Goal: Task Accomplishment & Management: Complete application form

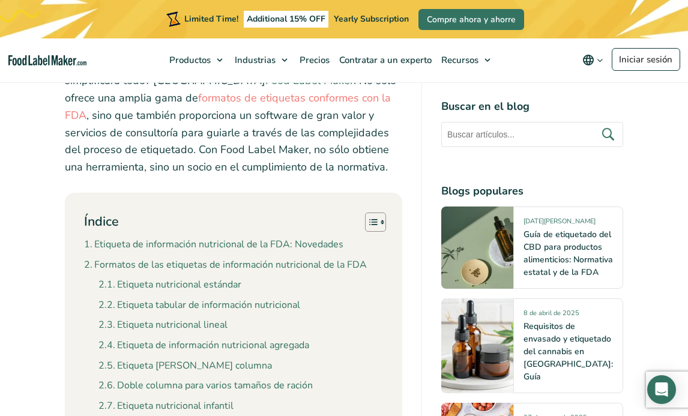
click at [265, 88] on link "Food Label Maker" at bounding box center [309, 80] width 88 height 14
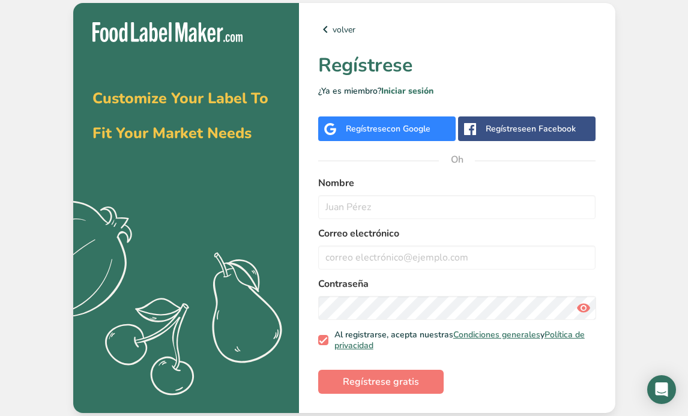
drag, startPoint x: 204, startPoint y: 177, endPoint x: 191, endPoint y: 192, distance: 19.6
click at [201, 180] on div "Customize Your Label To Fit Your Market Needs .a{fill:#f5f3ed;}" at bounding box center [186, 208] width 226 height 410
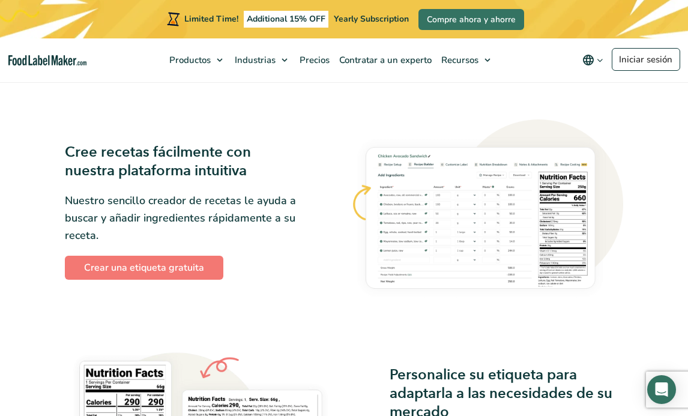
scroll to position [721, 0]
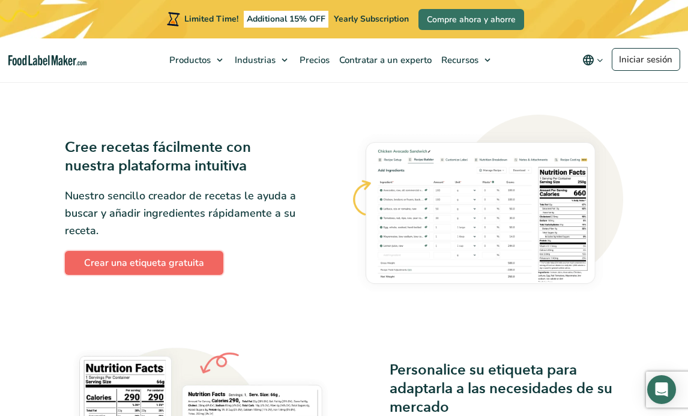
click at [130, 263] on link "Crear una etiqueta gratuita" at bounding box center [144, 263] width 159 height 24
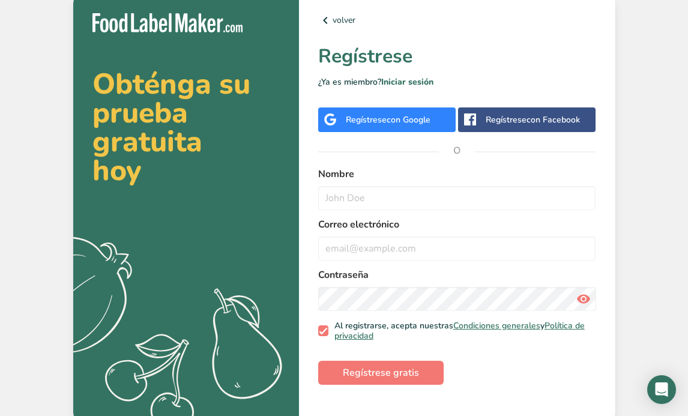
click at [387, 119] on span "con Google" at bounding box center [409, 119] width 44 height 11
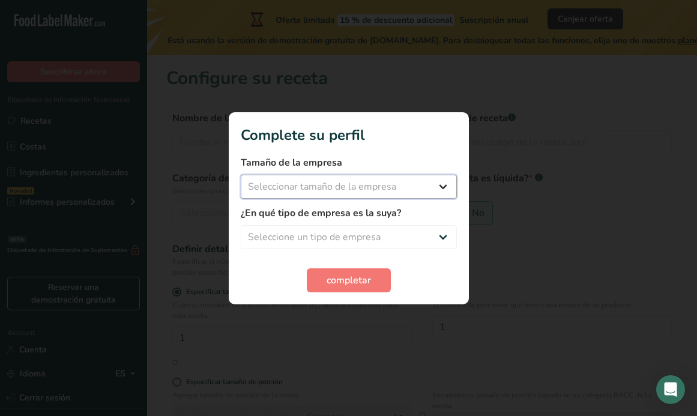
click at [310, 191] on select "Seleccionar tamaño de la empresa Menos de 10 empleados De 10 a 50 empleados De …" at bounding box center [349, 187] width 216 height 24
select select "1"
click at [241, 175] on select "Seleccionar tamaño de la empresa Menos de 10 empleados De 10 a 50 empleados De …" at bounding box center [349, 187] width 216 height 24
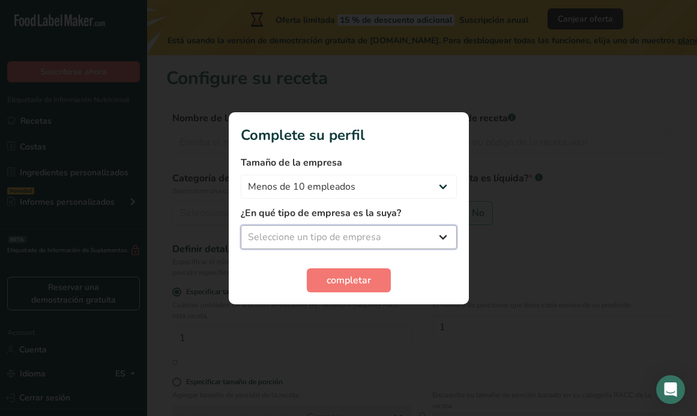
click at [304, 243] on select "Seleccione un tipo de empresa Fabricante de alimentos envasados Restaurante y c…" at bounding box center [349, 237] width 216 height 24
select select "1"
click at [241, 225] on select "Seleccione un tipo de empresa Fabricante de alimentos envasados Restaurante y c…" at bounding box center [349, 237] width 216 height 24
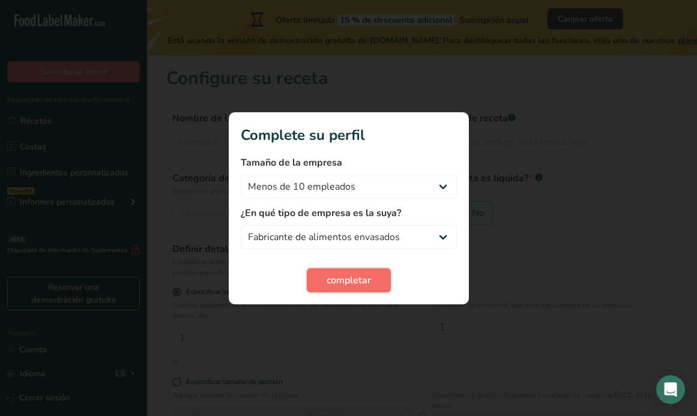
click at [347, 292] on button "completar" at bounding box center [349, 280] width 84 height 24
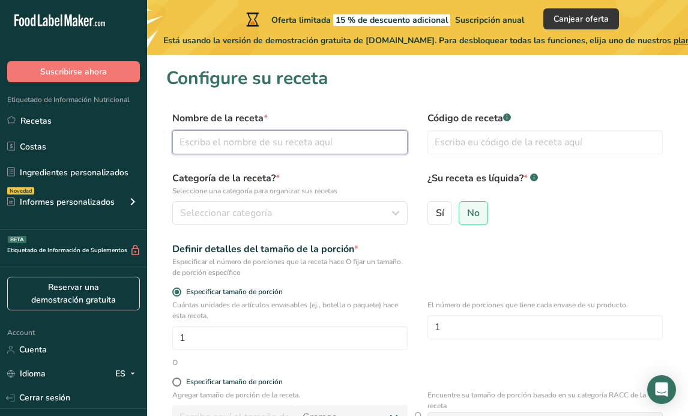
click at [290, 133] on input "text" at bounding box center [289, 142] width 235 height 24
type input "chocolate"
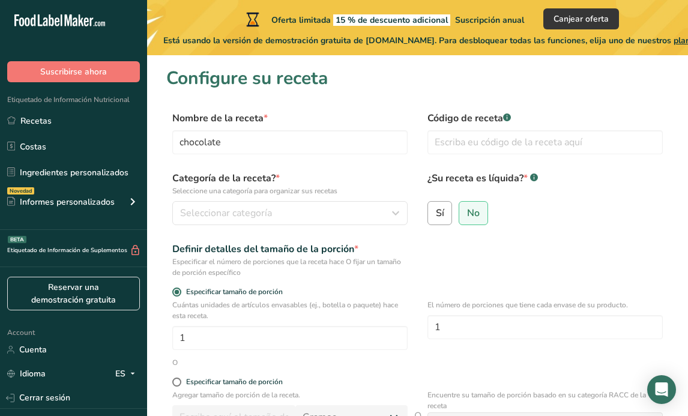
click at [440, 212] on span "Sí" at bounding box center [440, 213] width 8 height 12
click at [436, 212] on input "Sí" at bounding box center [432, 213] width 8 height 8
radio input "true"
select select "22"
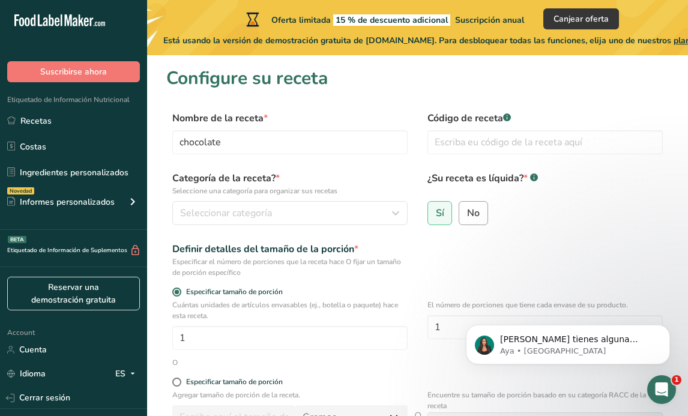
click at [475, 223] on label "No" at bounding box center [473, 213] width 29 height 24
click at [467, 217] on input "No" at bounding box center [463, 213] width 8 height 8
radio input "true"
radio input "false"
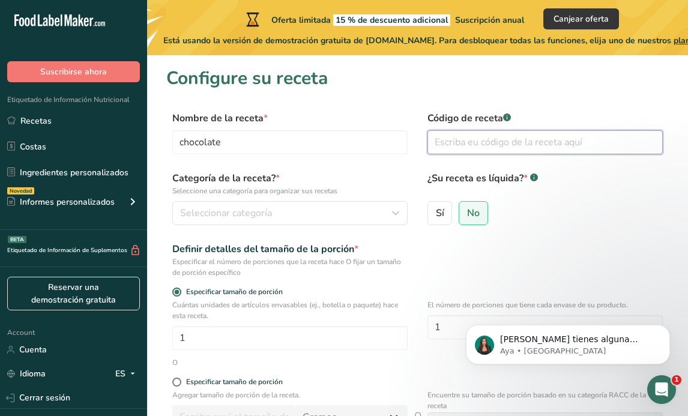
click at [474, 147] on input "text" at bounding box center [545, 142] width 235 height 24
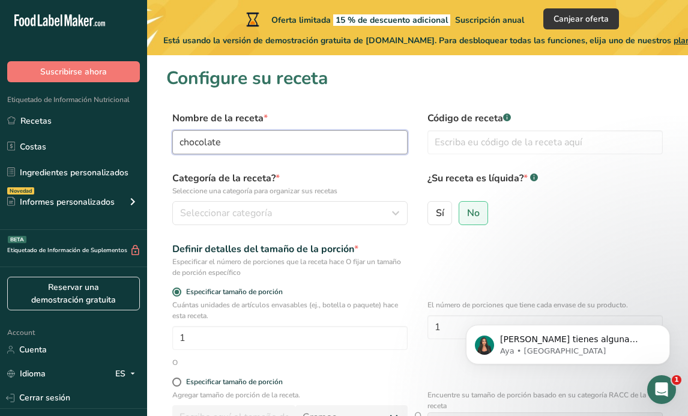
click at [331, 149] on input "chocolate" at bounding box center [289, 142] width 235 height 24
drag, startPoint x: 340, startPoint y: 139, endPoint x: 67, endPoint y: 141, distance: 273.3
click at [67, 141] on div ".a-20{fill:#fff;} Suscribirse ahora Etiquetado de Información Nutricional Recet…" at bounding box center [344, 299] width 688 height 599
type input "CHOCOLATE CON ÌÑA"
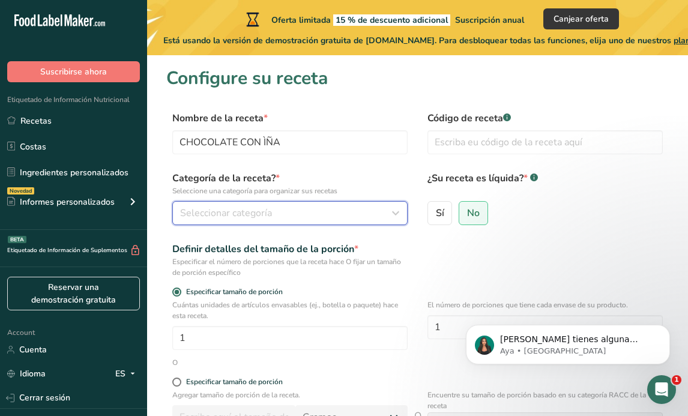
click at [291, 205] on button "Seleccionar categoría" at bounding box center [289, 213] width 235 height 24
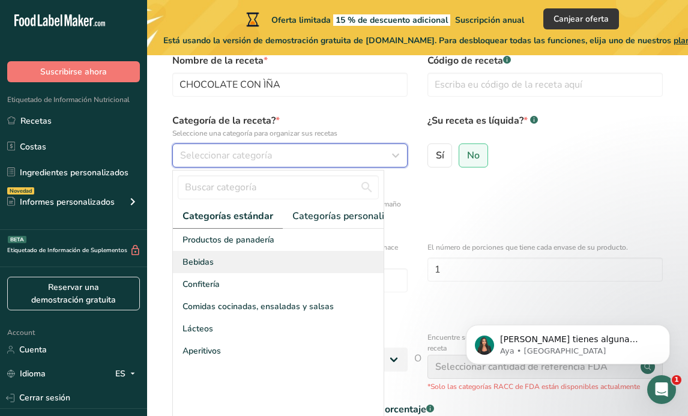
scroll to position [120, 0]
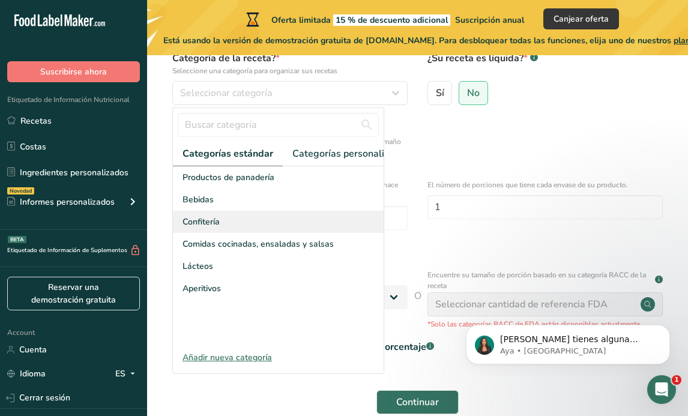
click at [211, 228] on span "Confitería" at bounding box center [201, 222] width 37 height 13
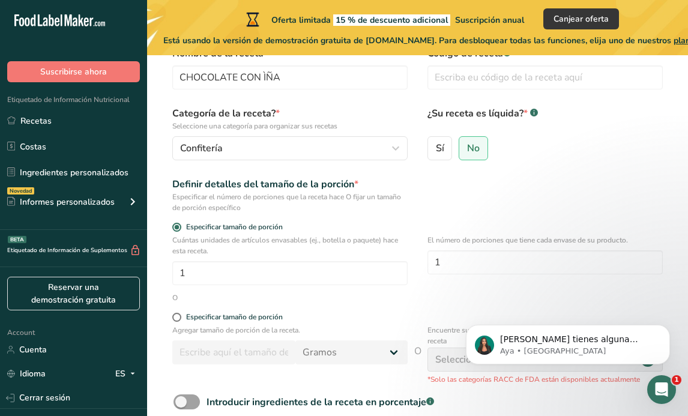
scroll to position [0, 0]
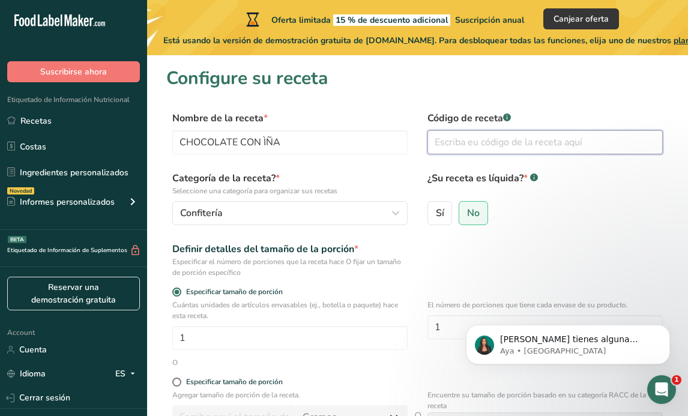
click at [514, 139] on input "text" at bounding box center [545, 142] width 235 height 24
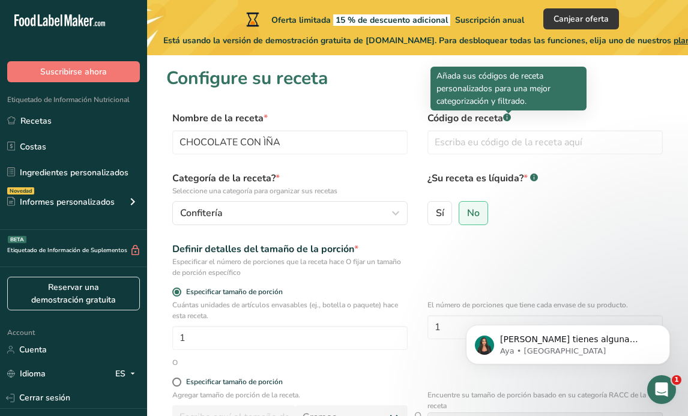
click at [506, 113] on div at bounding box center [509, 112] width 6 height 3
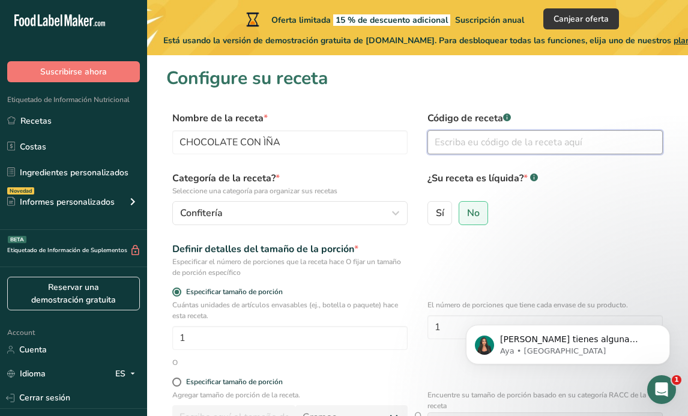
click at [482, 149] on input "text" at bounding box center [545, 142] width 235 height 24
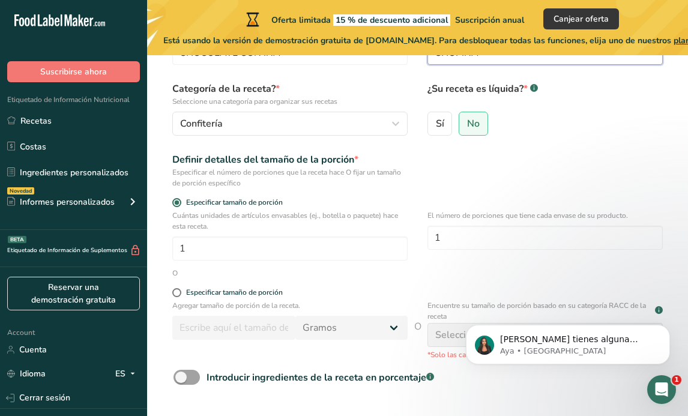
scroll to position [183, 0]
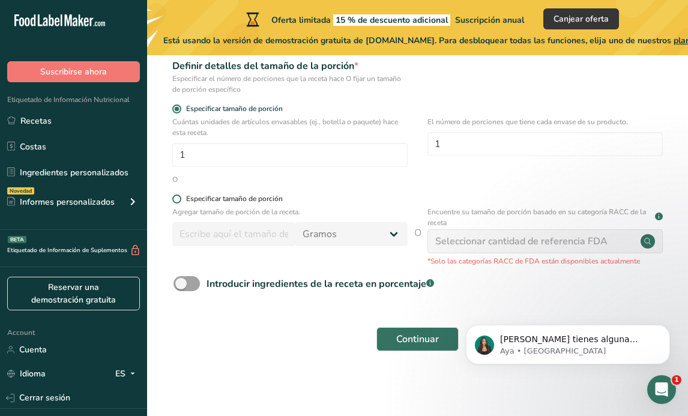
type input "CHOPIÑA"
click at [182, 196] on span "Especificar tamaño de porción" at bounding box center [231, 199] width 101 height 9
click at [180, 196] on input "Especificar tamaño de porción" at bounding box center [176, 199] width 8 height 8
radio input "true"
radio input "false"
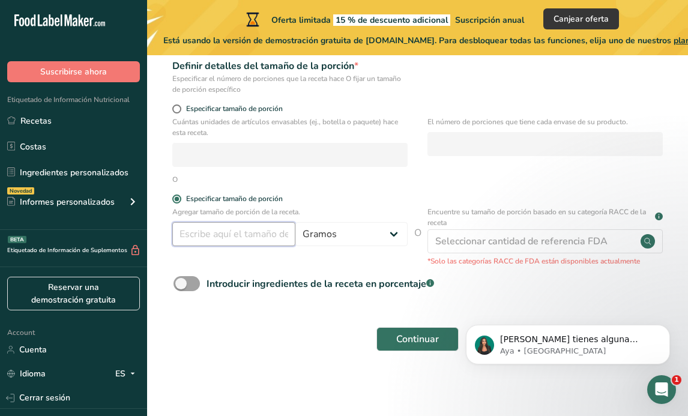
click at [226, 228] on input "number" at bounding box center [233, 234] width 123 height 24
type input "50"
click at [425, 233] on div "Agregar tamaño de porción de la receta. 50 Gramos kg mg mcg libras onza litro m…" at bounding box center [417, 237] width 503 height 60
click at [419, 231] on span "O" at bounding box center [417, 246] width 7 height 41
click at [414, 241] on span "O" at bounding box center [417, 246] width 7 height 41
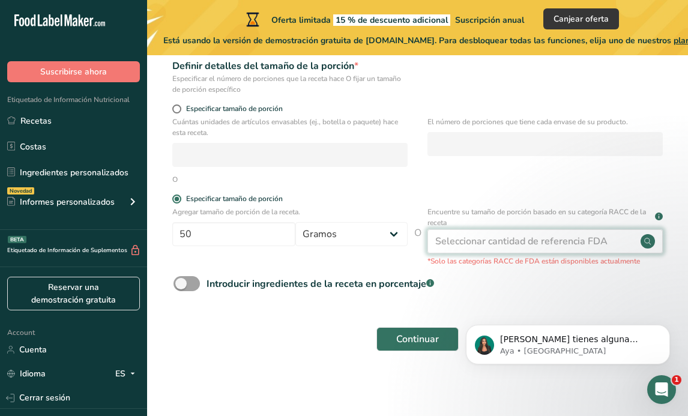
drag, startPoint x: 506, startPoint y: 262, endPoint x: 503, endPoint y: 247, distance: 15.3
click at [506, 260] on p "*Solo las categorías RACC de FDA están disponibles actualmente" at bounding box center [545, 261] width 235 height 11
click at [503, 247] on div "Seleccionar cantidad de referencia FDA" at bounding box center [521, 241] width 172 height 14
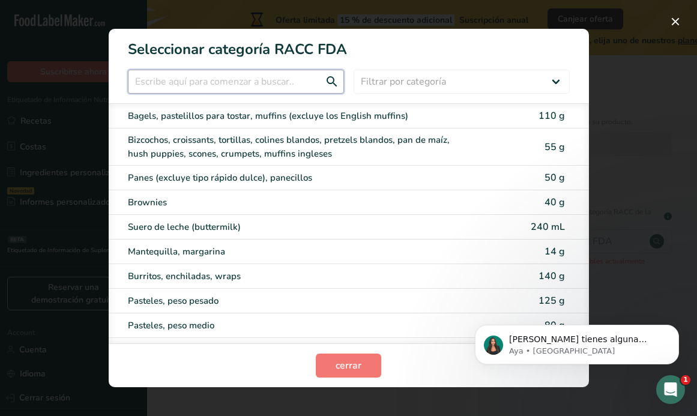
click at [267, 76] on input "RACC Category Selection Modal" at bounding box center [236, 82] width 216 height 24
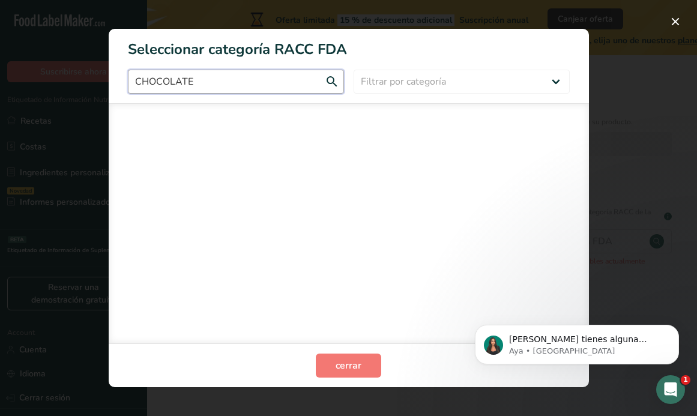
type input "CHOCOLATE"
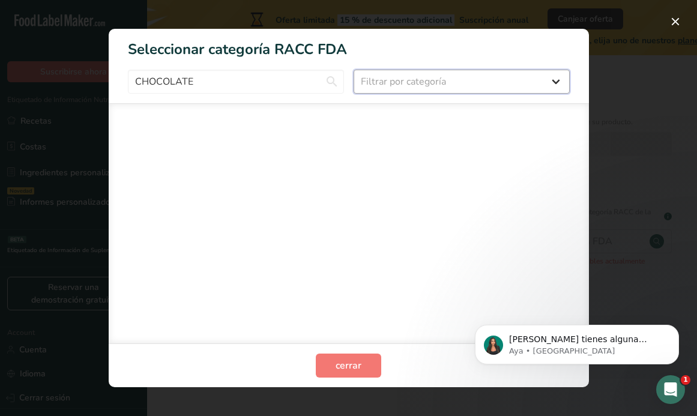
click at [470, 83] on select "Filtrar por categoría Todos Productos de panadería Bebidas Cereales y otros pro…" at bounding box center [462, 82] width 216 height 24
click at [457, 86] on select "Filtrar por categoría Todos Productos de panadería Bebidas Cereales y otros pro…" at bounding box center [462, 82] width 216 height 24
select select "9"
click at [354, 70] on select "Filtrar por categoría Todos Productos de panadería Bebidas Cereales y otros pro…" at bounding box center [462, 82] width 216 height 24
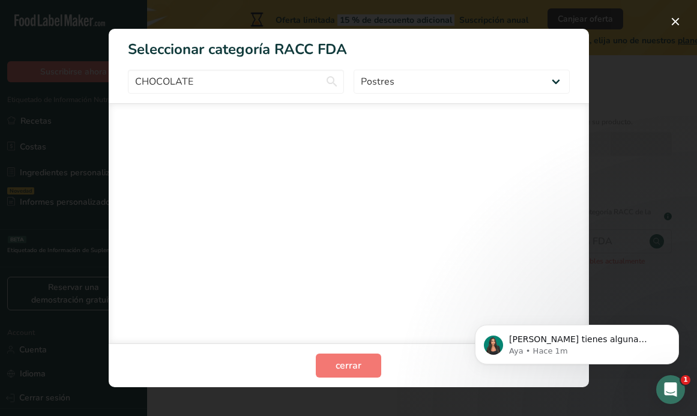
click at [486, 234] on div "RACC Category Selection Modal" at bounding box center [349, 223] width 480 height 240
click at [674, 325] on icon "Dismiss notification" at bounding box center [676, 328] width 7 height 7
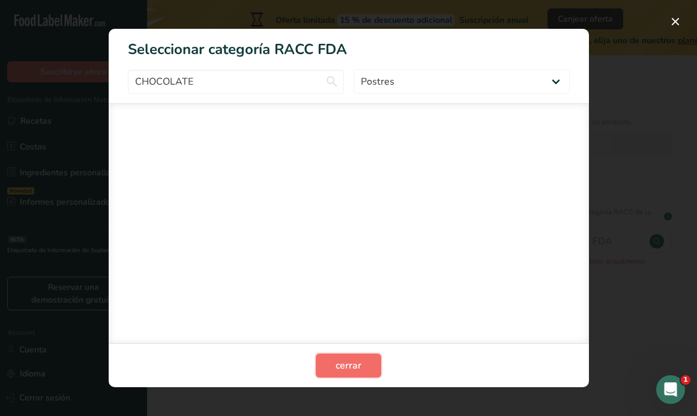
click at [361, 371] on span "cerrar" at bounding box center [349, 366] width 26 height 14
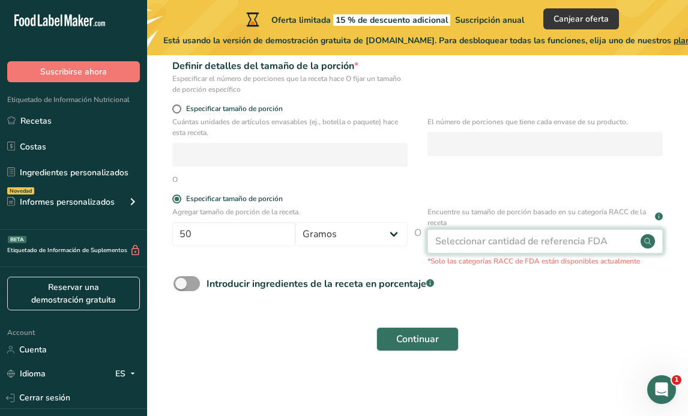
click at [551, 243] on div "Seleccionar cantidad de referencia FDA" at bounding box center [521, 241] width 172 height 14
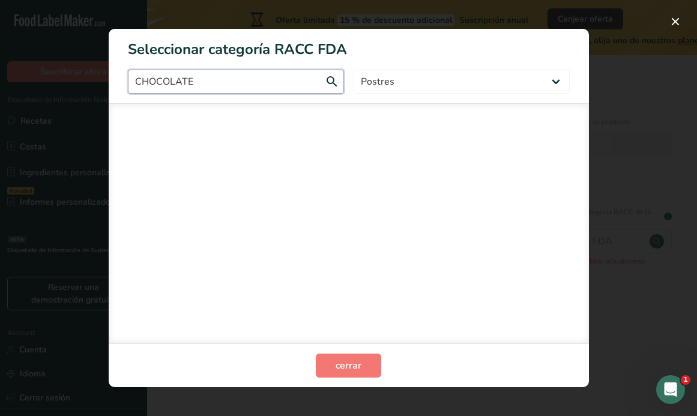
click at [330, 85] on input "CHOCOLATE" at bounding box center [236, 82] width 216 height 24
drag, startPoint x: 330, startPoint y: 85, endPoint x: 235, endPoint y: 80, distance: 94.4
click at [235, 80] on input "CHOCOLATE" at bounding box center [236, 82] width 216 height 24
drag, startPoint x: 235, startPoint y: 80, endPoint x: 21, endPoint y: 53, distance: 216.0
click at [21, 53] on div "Seleccionar categoría RACC FDA CHOCOLATE Todos Productos de panadería Bebidas C…" at bounding box center [348, 208] width 697 height 416
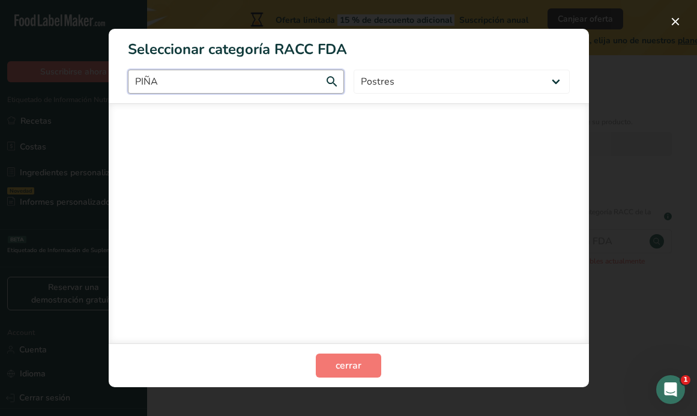
type input "PIÑA"
drag, startPoint x: 298, startPoint y: 88, endPoint x: 97, endPoint y: 89, distance: 200.6
click at [97, 89] on div "Seleccionar categoría RACC FDA PIÑA Todos Productos de panadería Bebidas Cereal…" at bounding box center [348, 208] width 697 height 416
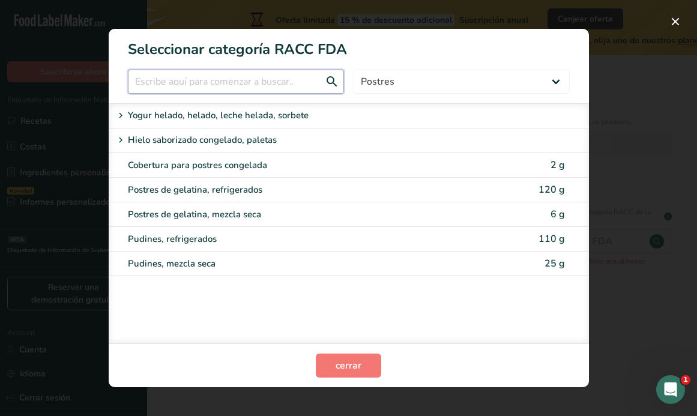
click at [144, 76] on input "RACC Category Selection Modal" at bounding box center [236, 82] width 216 height 24
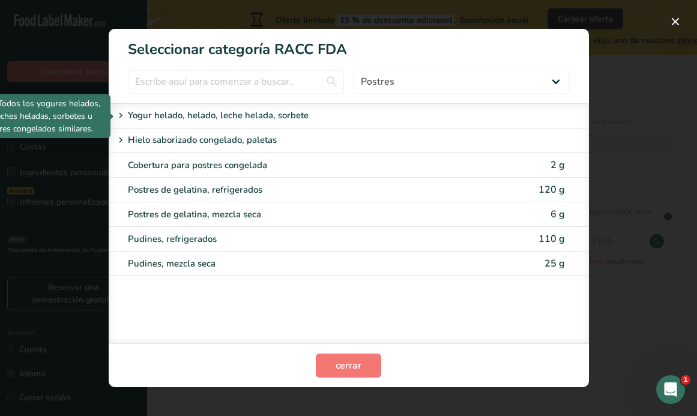
click at [120, 119] on icon "RACC Category Selection Modal" at bounding box center [120, 115] width 11 height 17
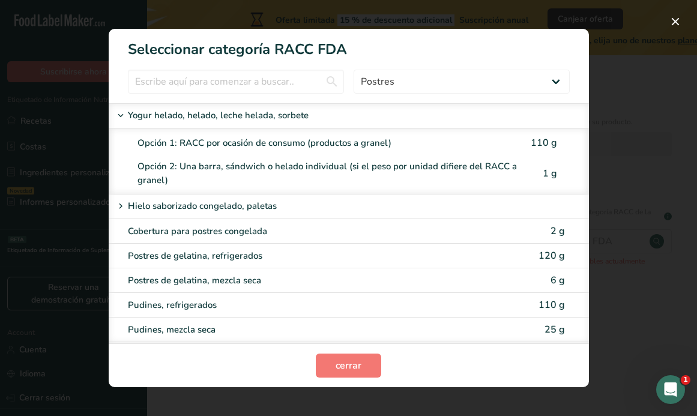
click at [124, 118] on icon "RACC Category Selection Modal" at bounding box center [120, 115] width 11 height 17
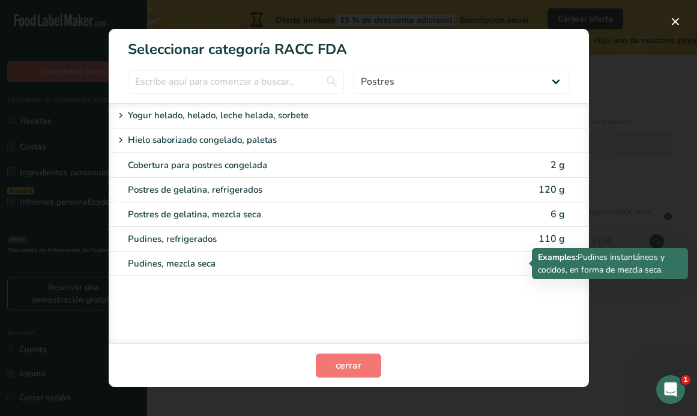
click at [132, 261] on div "Pudines, mezcla seca" at bounding box center [298, 264] width 341 height 14
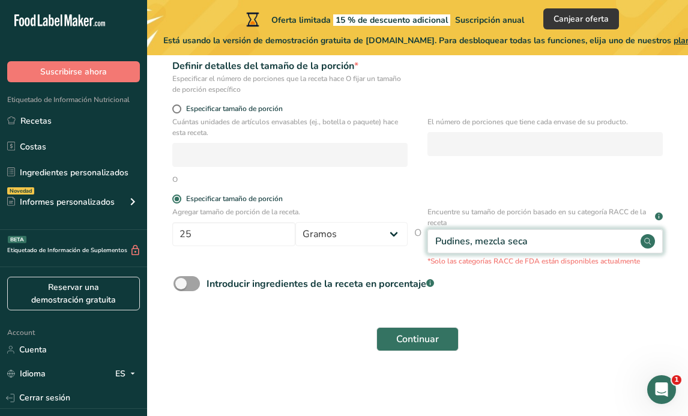
click at [522, 250] on div "Pudines, mezcla seca" at bounding box center [545, 241] width 235 height 24
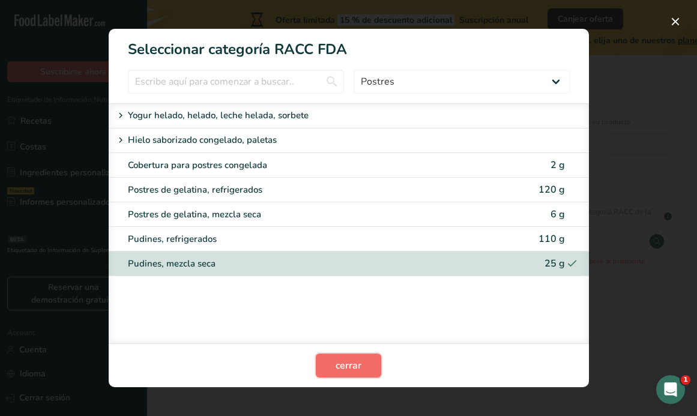
click at [368, 365] on button "cerrar" at bounding box center [348, 366] width 65 height 24
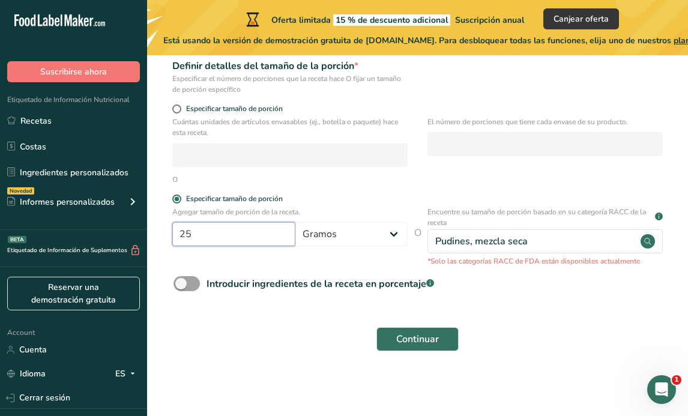
click at [199, 234] on input "25" at bounding box center [233, 234] width 123 height 24
type input "2"
type input "50"
click at [401, 336] on span "Continuar" at bounding box center [417, 339] width 43 height 14
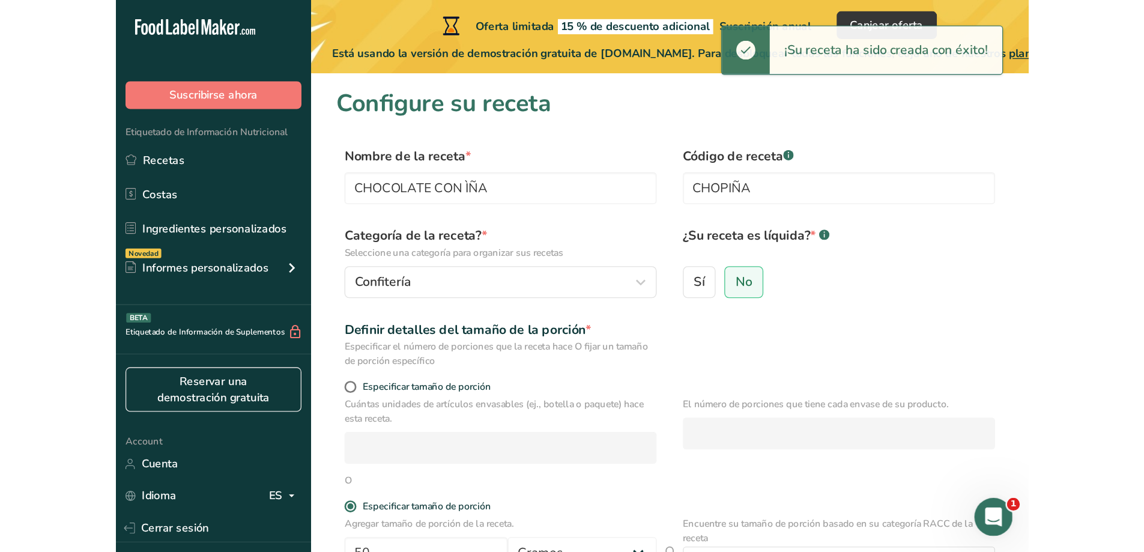
scroll to position [0, 0]
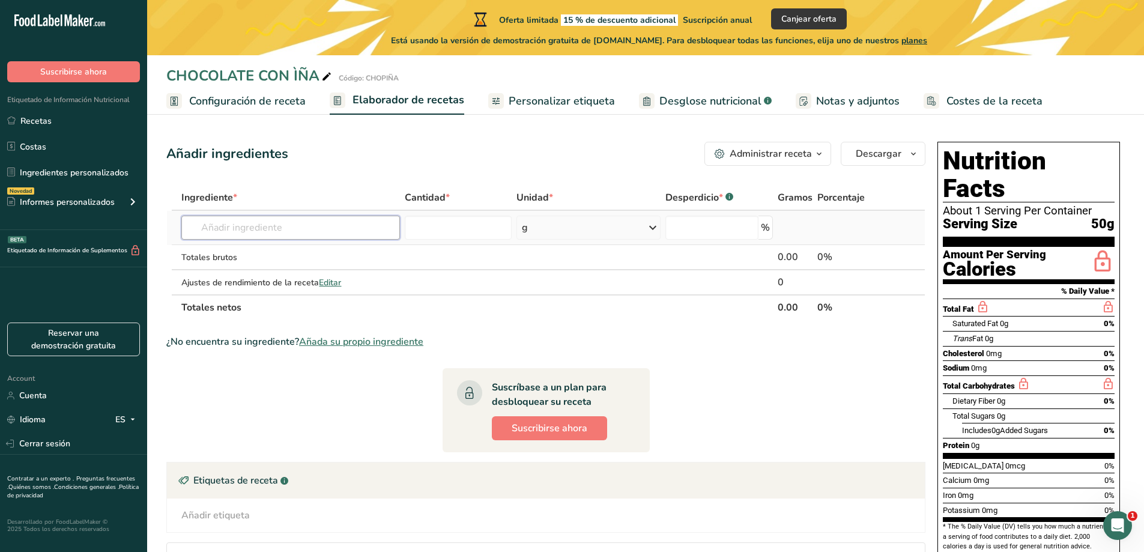
click at [325, 232] on input "text" at bounding box center [290, 228] width 218 height 24
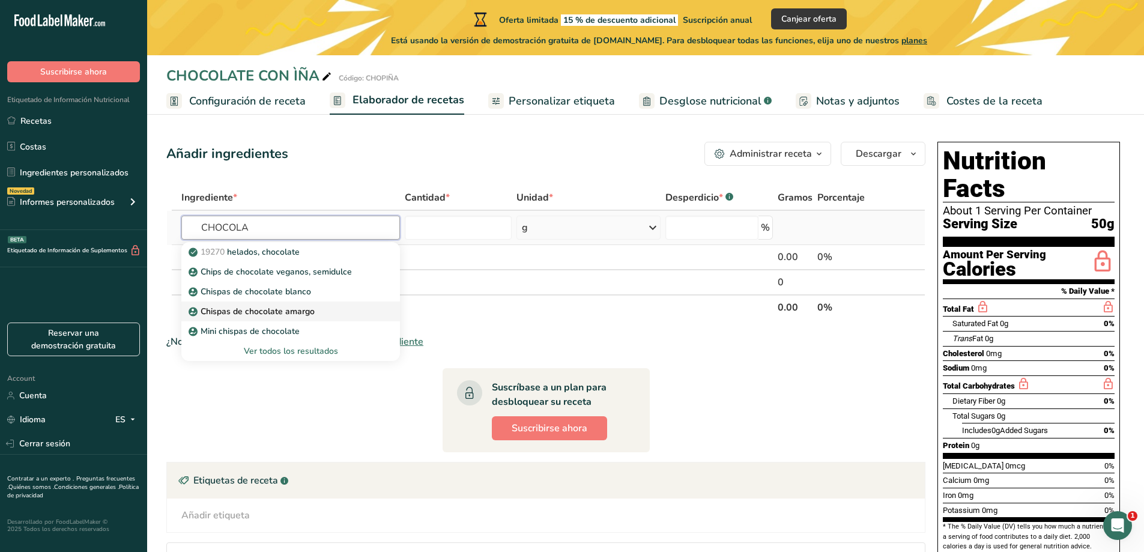
type input "CHOCOLA"
click at [279, 312] on p "Chispas de chocolate amargo" at bounding box center [253, 311] width 124 height 13
type input "Dark Chocolate Chip"
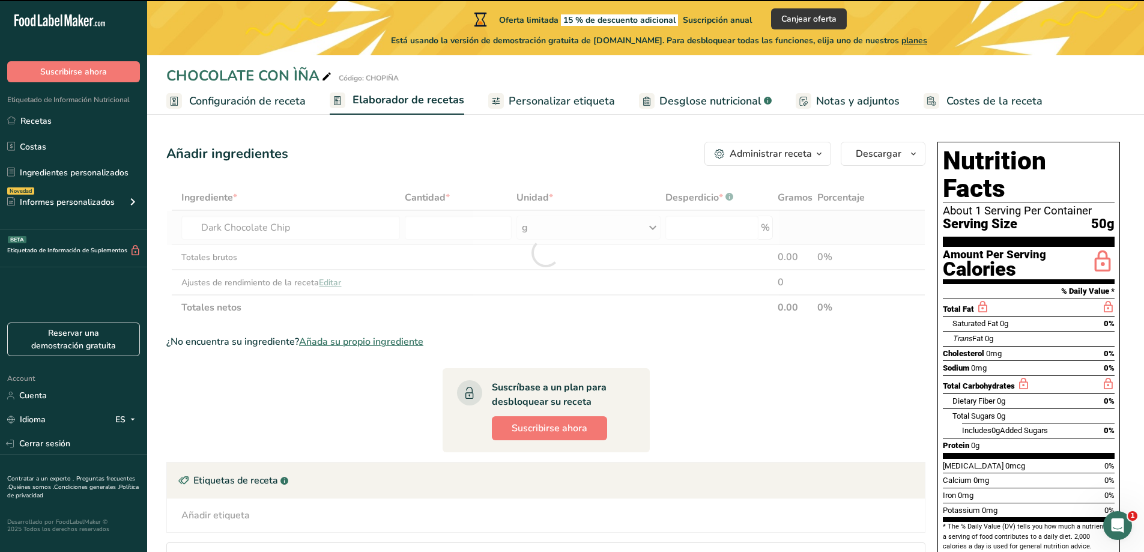
type input "0"
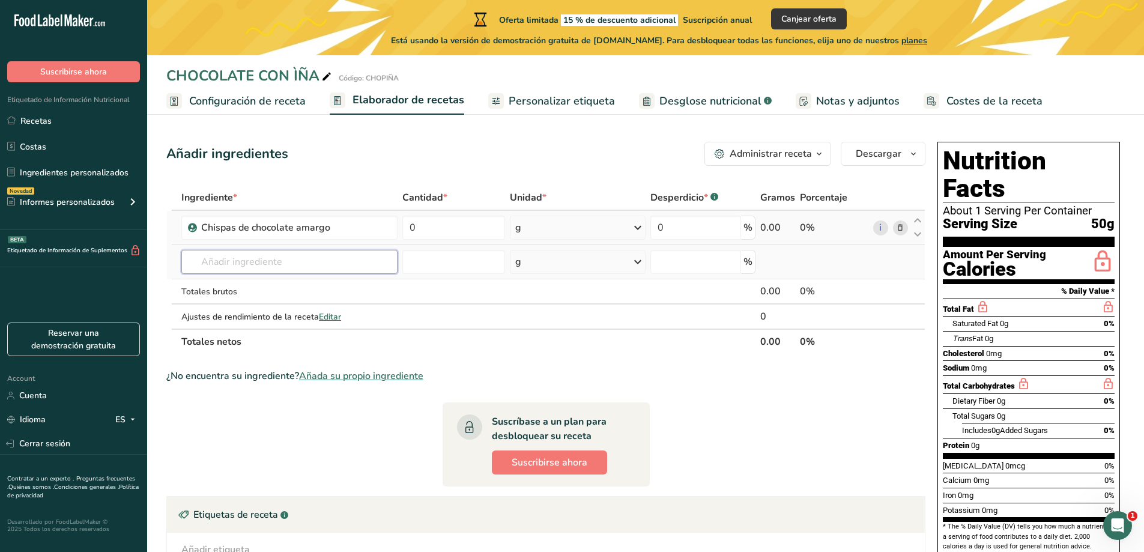
click at [323, 269] on input "text" at bounding box center [289, 262] width 216 height 24
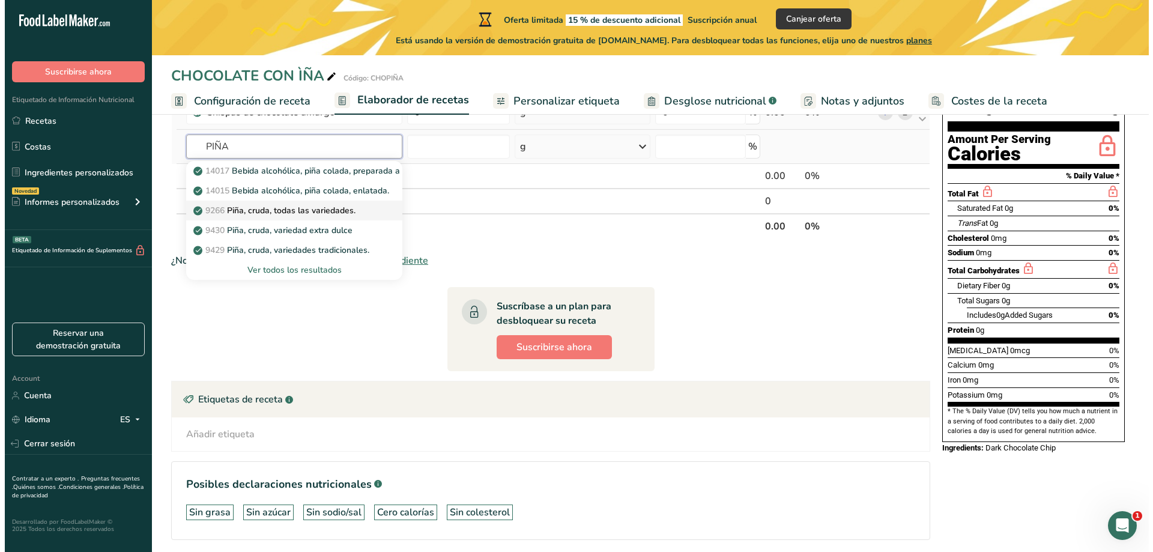
scroll to position [120, 0]
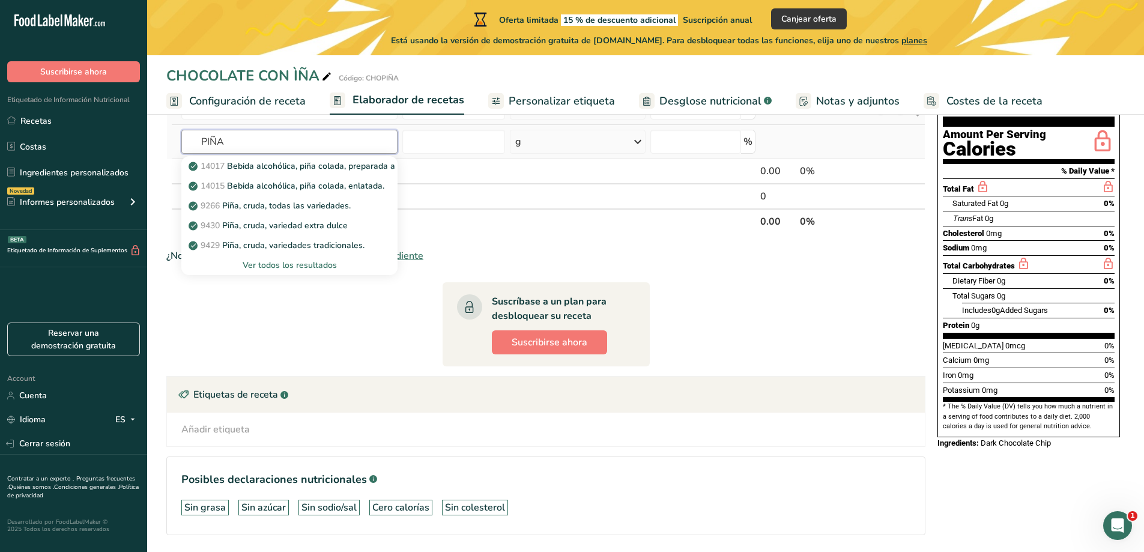
type input "PIÑA"
click at [319, 265] on div "Ver todos los resultados" at bounding box center [289, 265] width 197 height 13
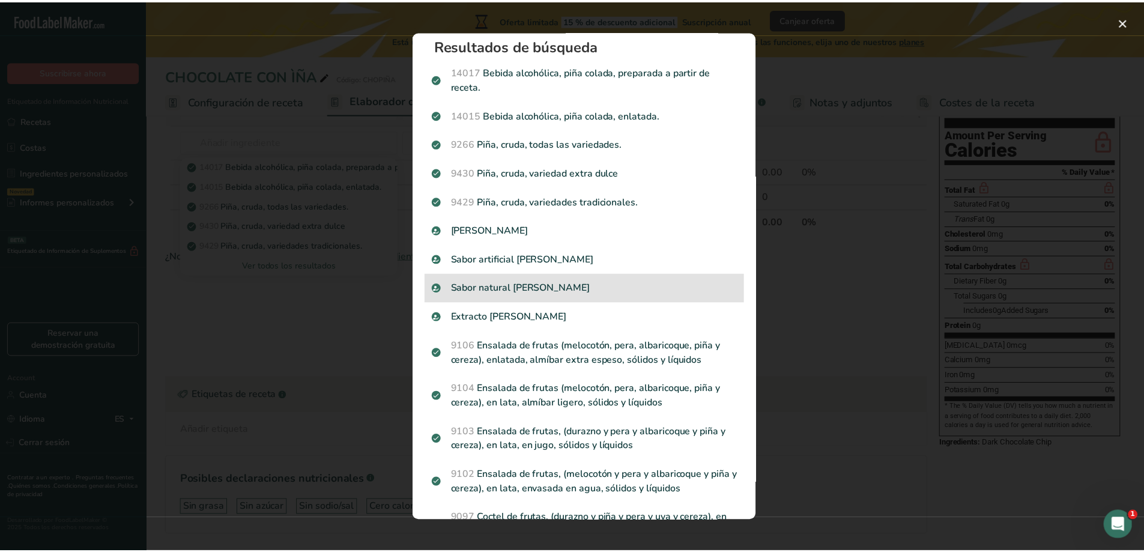
scroll to position [0, 0]
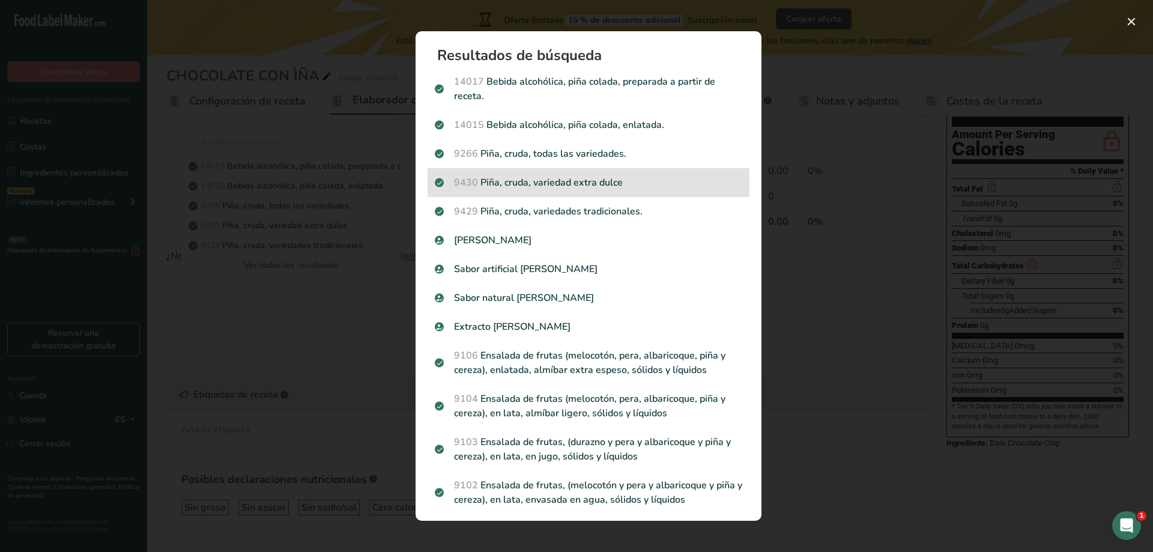
click at [601, 192] on div "9430 Piña, cruda, variedad extra dulce" at bounding box center [589, 182] width 322 height 29
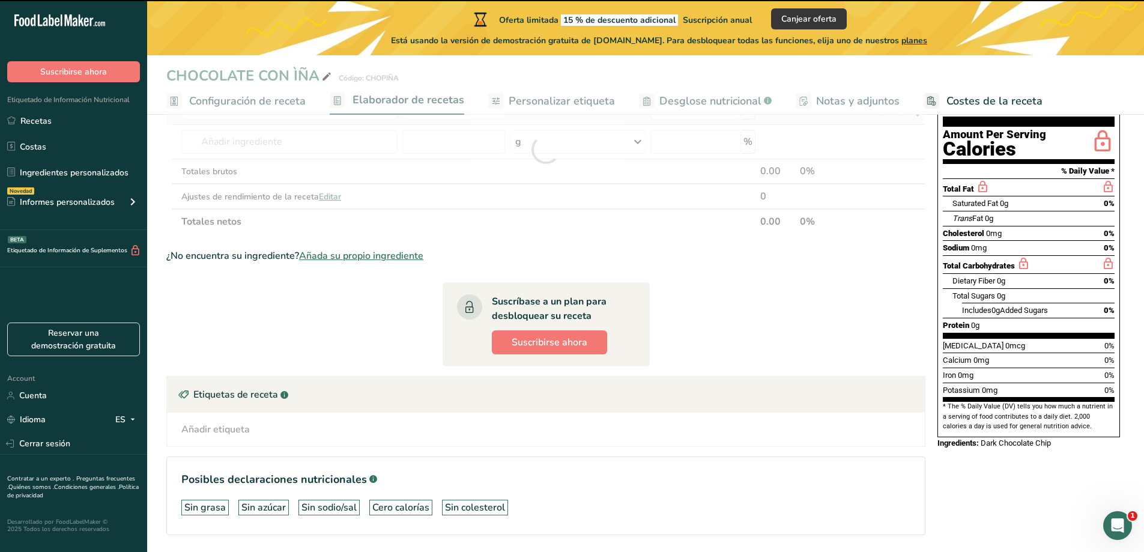
type input "0"
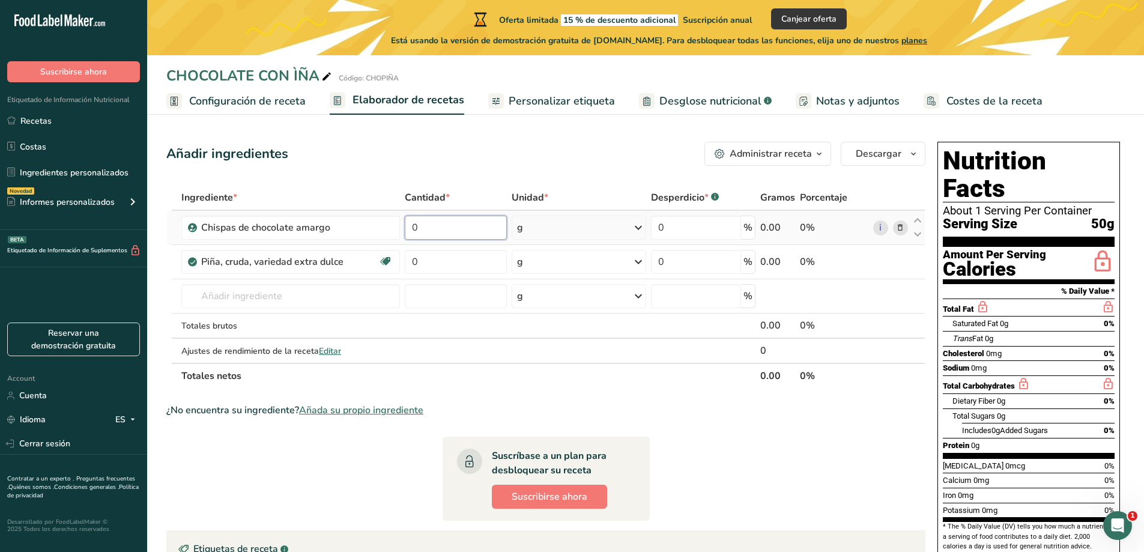
click at [466, 231] on input "0" at bounding box center [456, 228] width 102 height 24
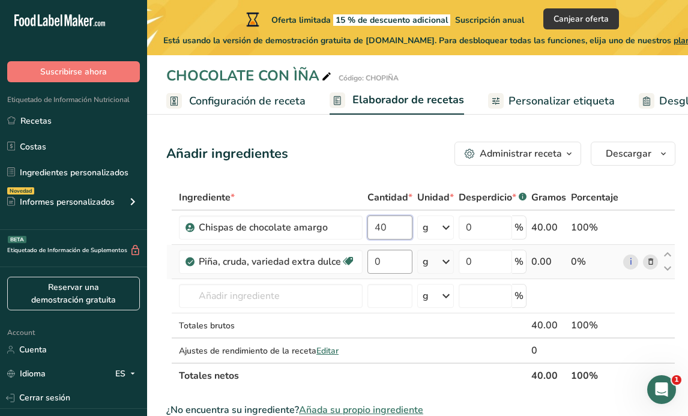
type input "40"
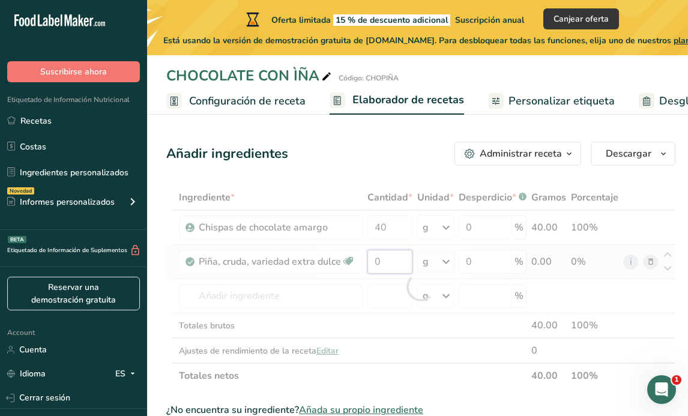
click at [386, 258] on div "Ingrediente * Cantidad * Unidad * Desperdicio * .a-a{fill:#347362;}.b-a{fill:#f…" at bounding box center [420, 287] width 509 height 204
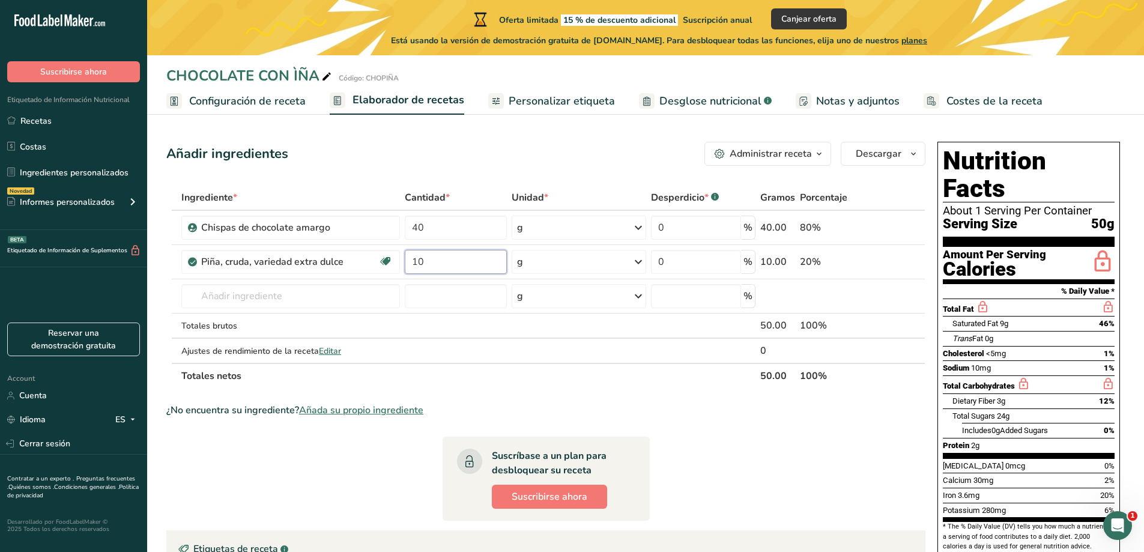
type input "10"
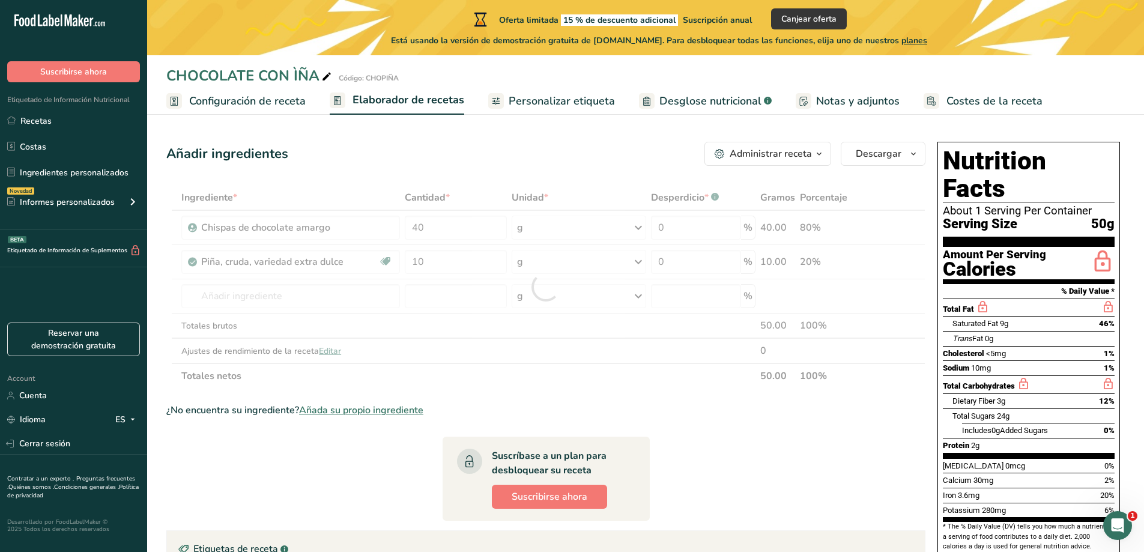
click at [679, 415] on div "¿No encuentra su ingrediente? Añada su propio ingrediente" at bounding box center [545, 410] width 759 height 14
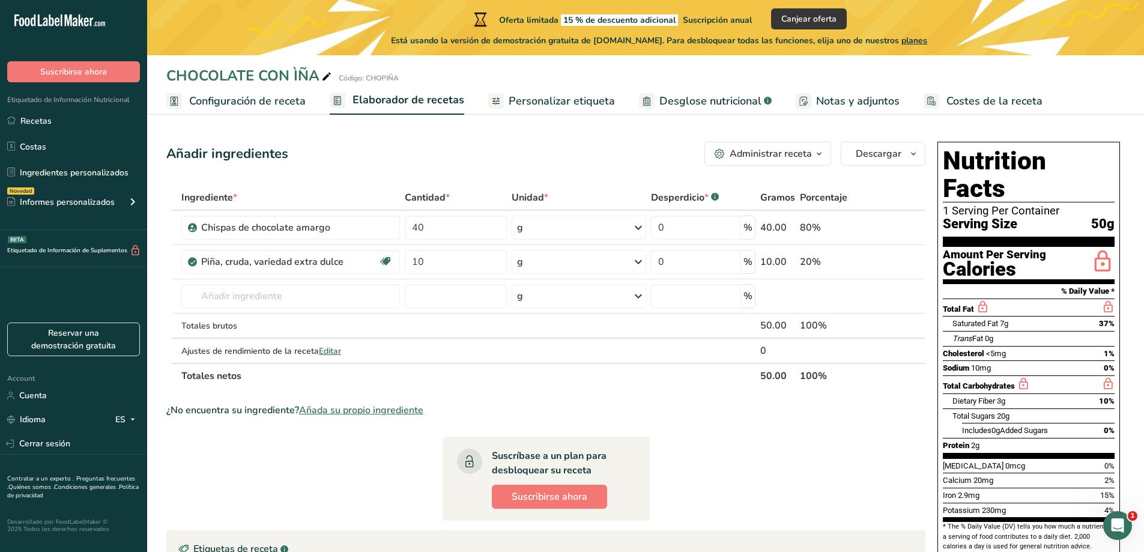
click at [688, 95] on span "Desglose nutricional" at bounding box center [710, 101] width 102 height 16
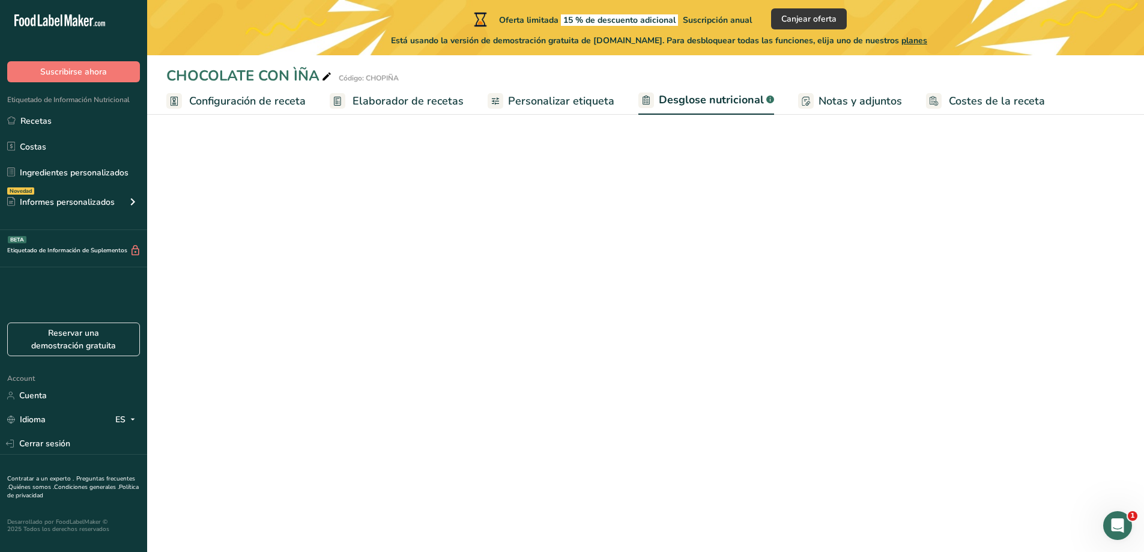
select select "Calories"
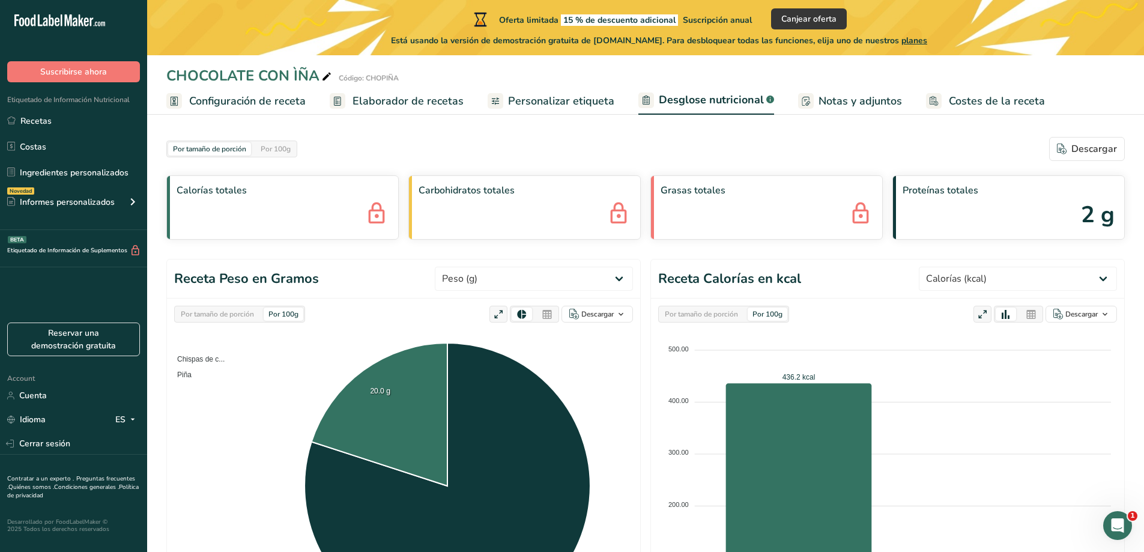
click at [259, 103] on span "Configuración de receta" at bounding box center [247, 101] width 117 height 16
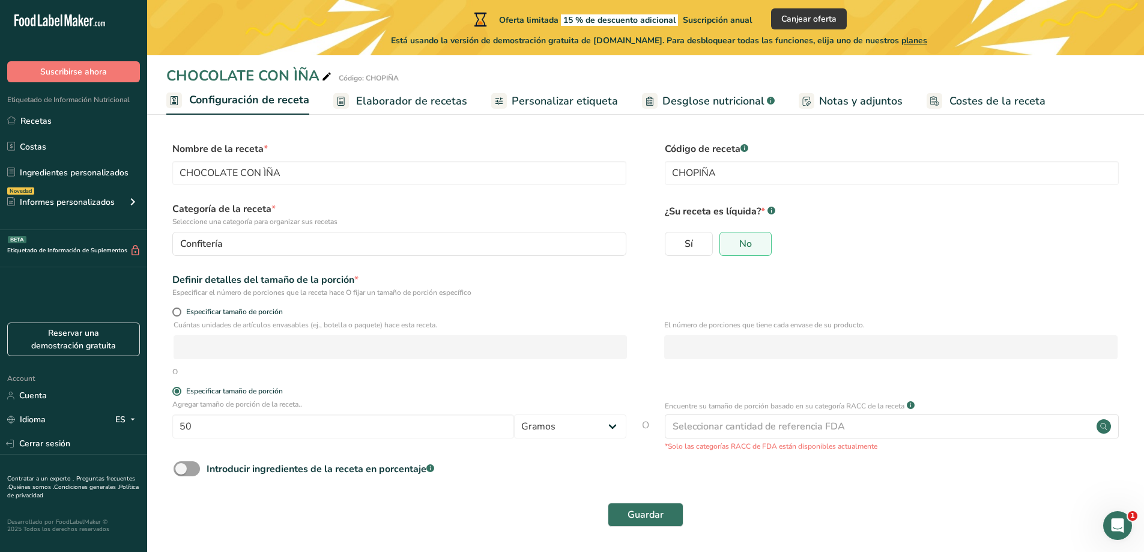
scroll to position [1, 0]
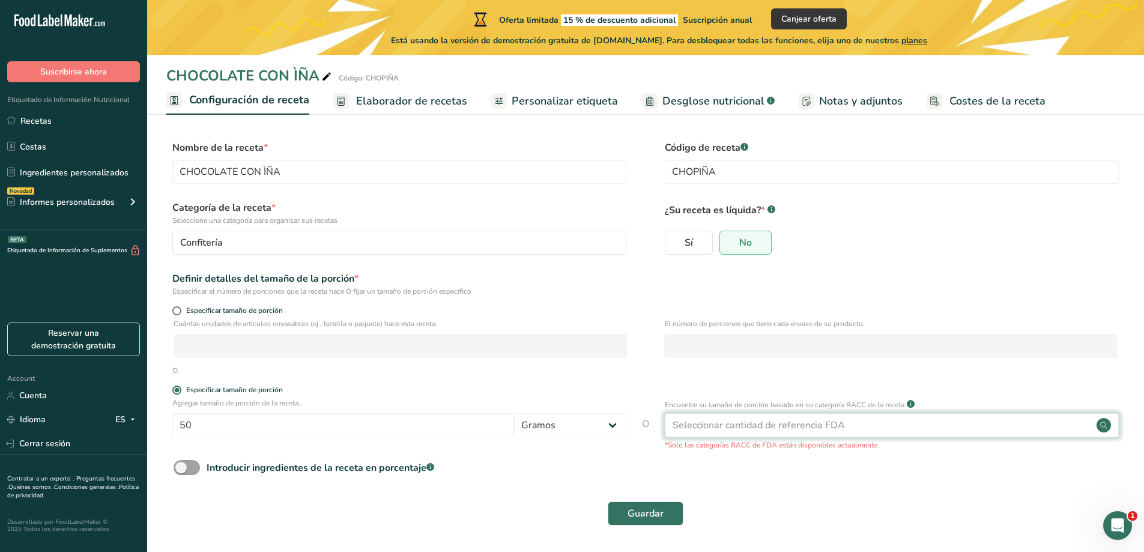
click at [688, 416] on div "Seleccionar cantidad de referencia FDA" at bounding box center [759, 425] width 172 height 14
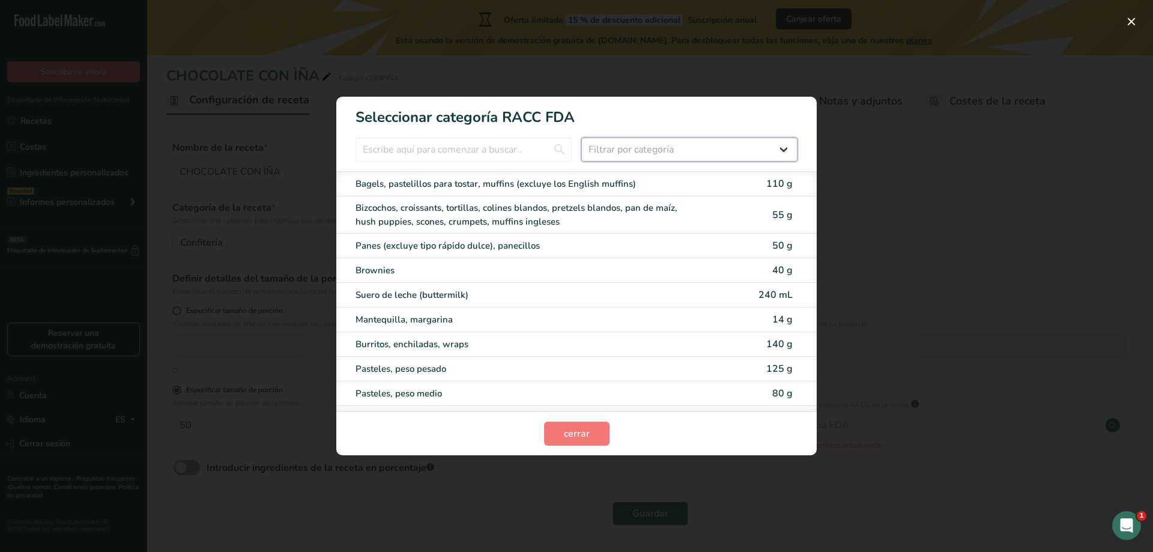
click at [625, 148] on select "Filtrar por categoría Todos Productos de panadería Bebidas Cereales y otros pro…" at bounding box center [689, 150] width 216 height 24
click at [581, 138] on select "Filtrar por categoría Todos Productos de panadería Bebidas Cereales y otros pro…" at bounding box center [689, 150] width 216 height 24
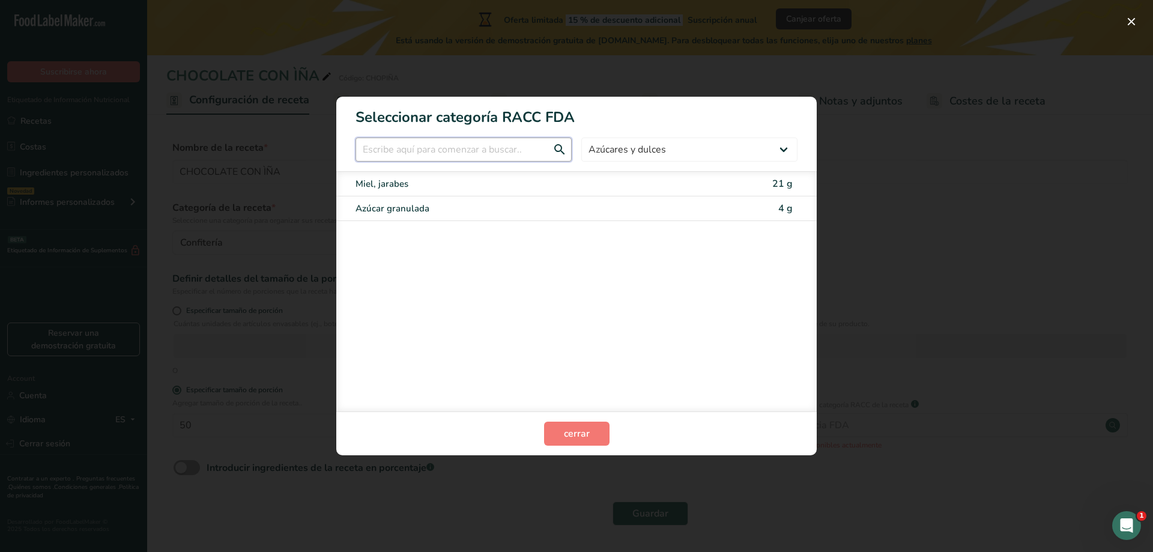
click at [517, 149] on input "RACC Category Selection Modal" at bounding box center [464, 150] width 216 height 24
click at [677, 148] on select "Todos Productos de panadería Bebidas Cereales y otros productos de granos Produ…" at bounding box center [689, 150] width 216 height 24
click at [581, 138] on select "Todos Productos de panadería Bebidas Cereales y otros productos de granos Produ…" at bounding box center [689, 150] width 216 height 24
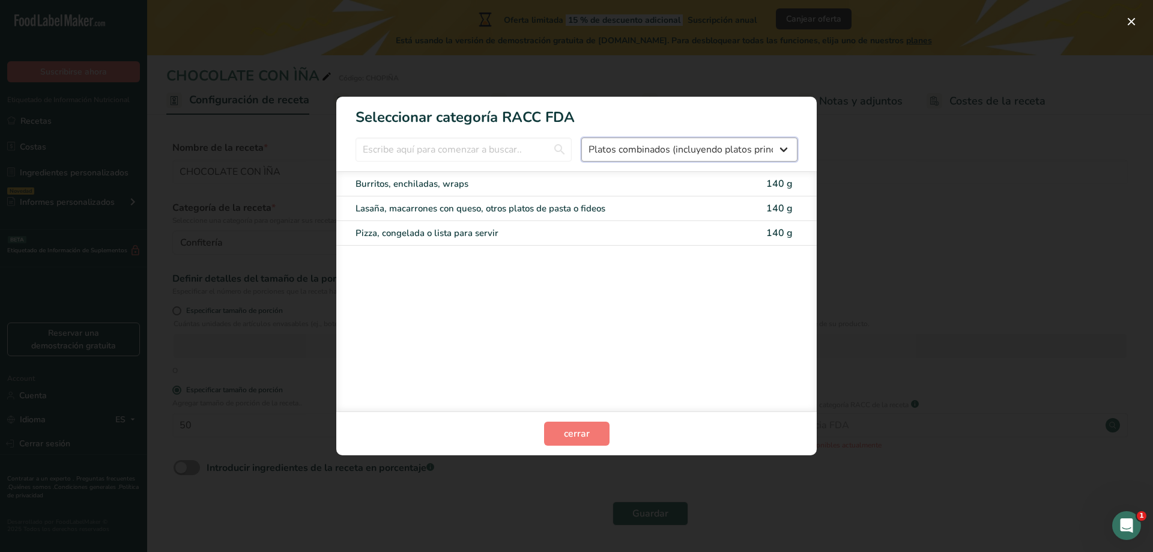
click at [684, 158] on select "Todos Productos de panadería Bebidas Cereales y otros productos de granos Produ…" at bounding box center [689, 150] width 216 height 24
select select "10"
click at [581, 138] on select "Todos Productos de panadería Bebidas Cereales y otros productos de granos Produ…" at bounding box center [689, 150] width 216 height 24
click at [658, 168] on section "Seleccionar categoría RACC FDA Todos Productos de panadería Bebidas Cereales y …" at bounding box center [576, 276] width 480 height 359
click at [661, 157] on select "Todos Productos de panadería Bebidas Cereales y otros productos de granos Produ…" at bounding box center [689, 150] width 216 height 24
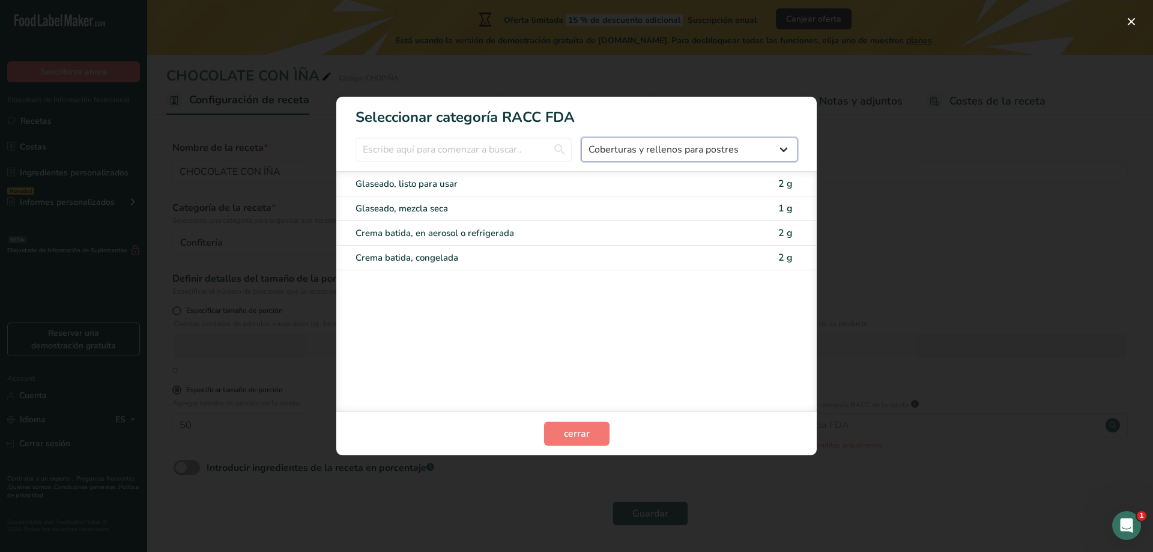
select select "RACC Category Selection Modal"
click at [581, 138] on select "Todos Productos de panadería Bebidas Cereales y otros productos de granos Produ…" at bounding box center [689, 150] width 216 height 24
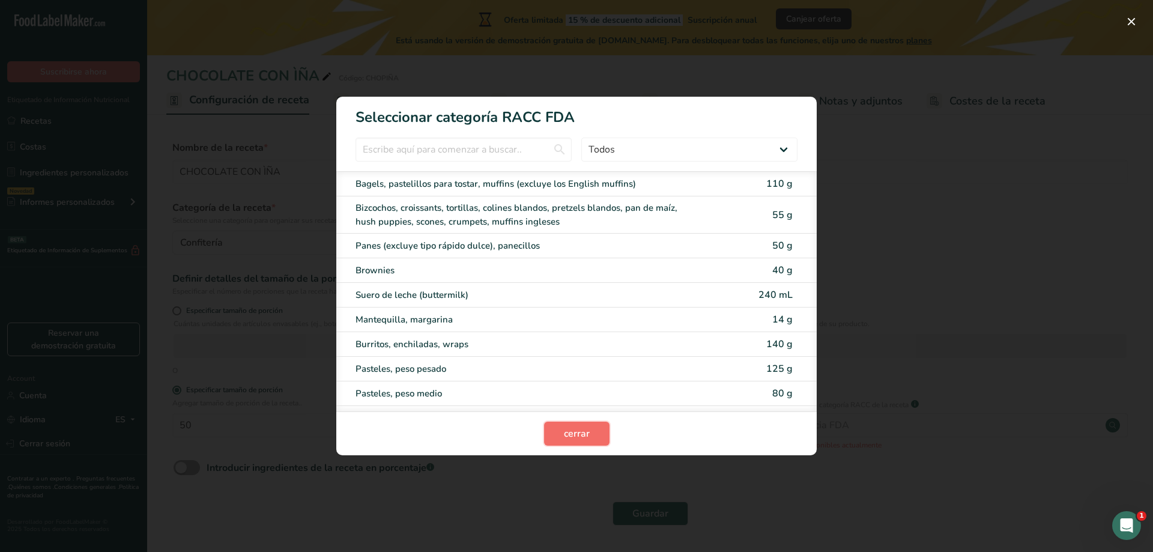
click at [562, 416] on button "cerrar" at bounding box center [576, 434] width 65 height 24
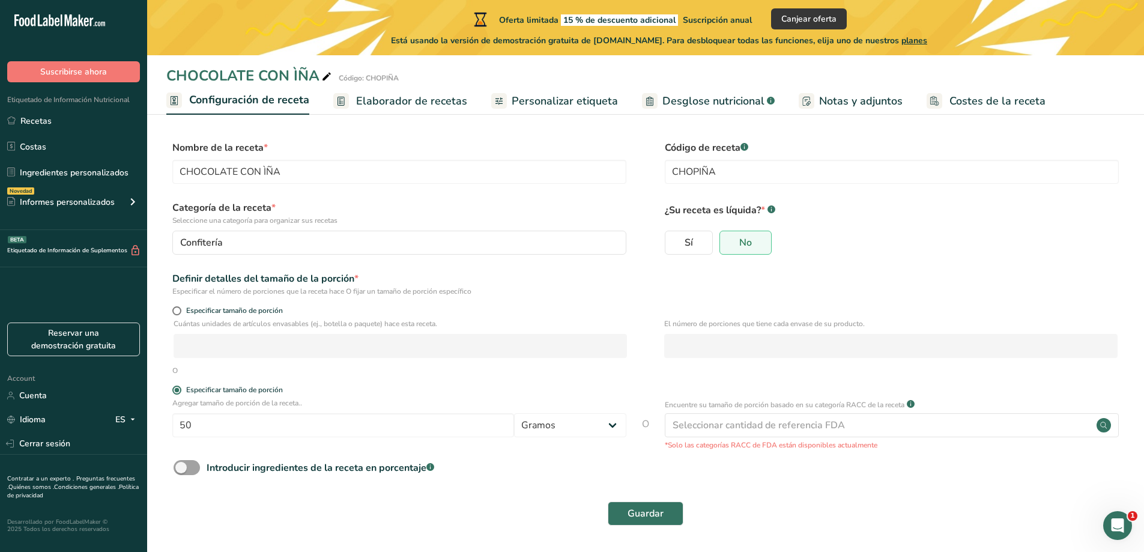
click at [562, 416] on span "cerrar" at bounding box center [572, 441] width 27 height 15
click at [665, 416] on button "Guardar" at bounding box center [646, 513] width 76 height 24
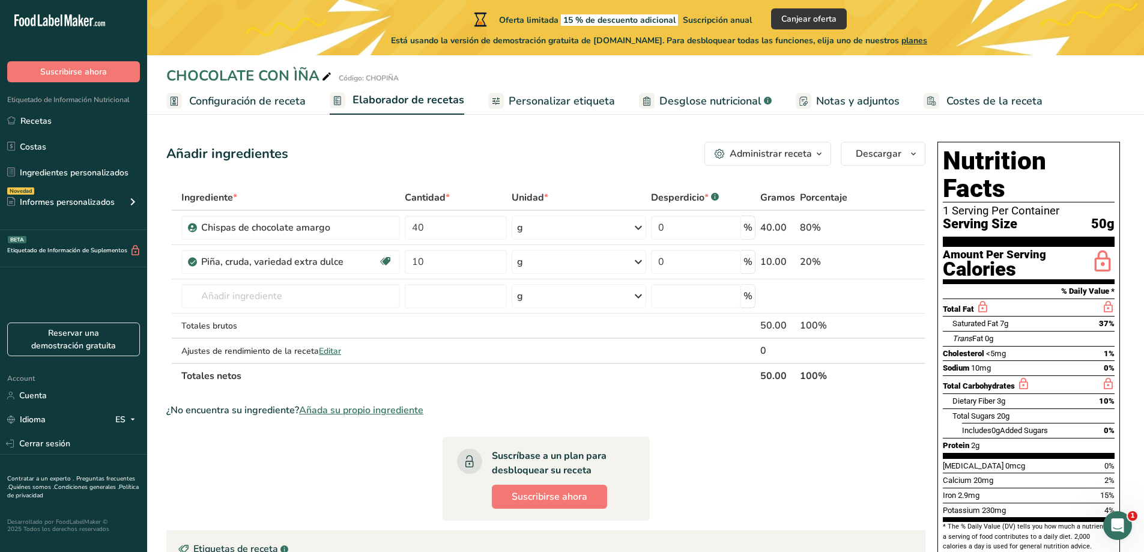
click at [688, 416] on div "¿No encuentra su ingrediente? Añada su propio ingrediente" at bounding box center [545, 410] width 759 height 14
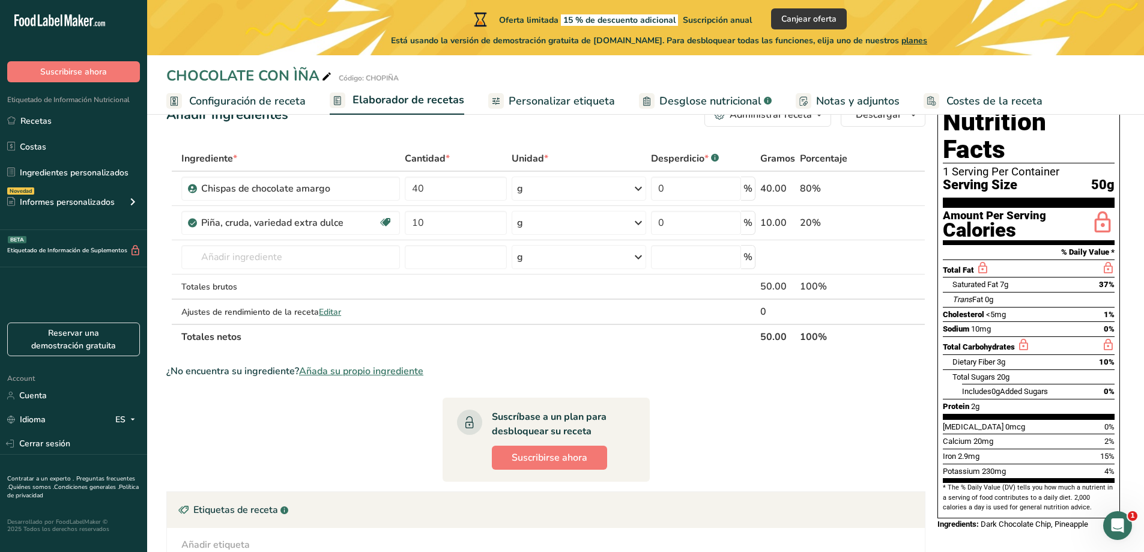
scroll to position [60, 0]
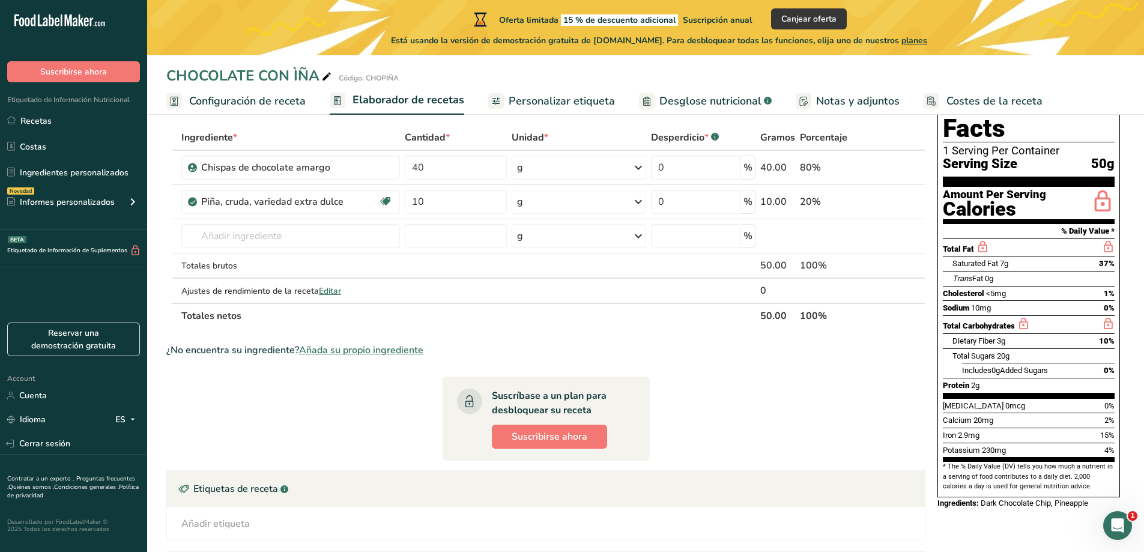
click at [688, 411] on section "Ingrediente * Cantidad * Unidad * Desperdicio * .a-a{fill:#347362;}.b-a{fill:#f…" at bounding box center [545, 387] width 759 height 524
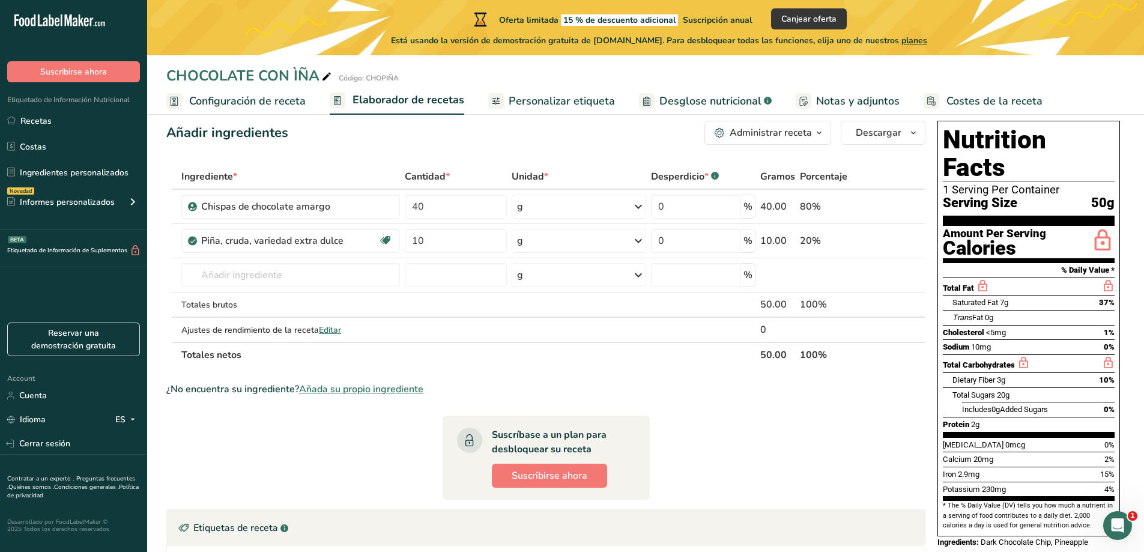
scroll to position [0, 0]
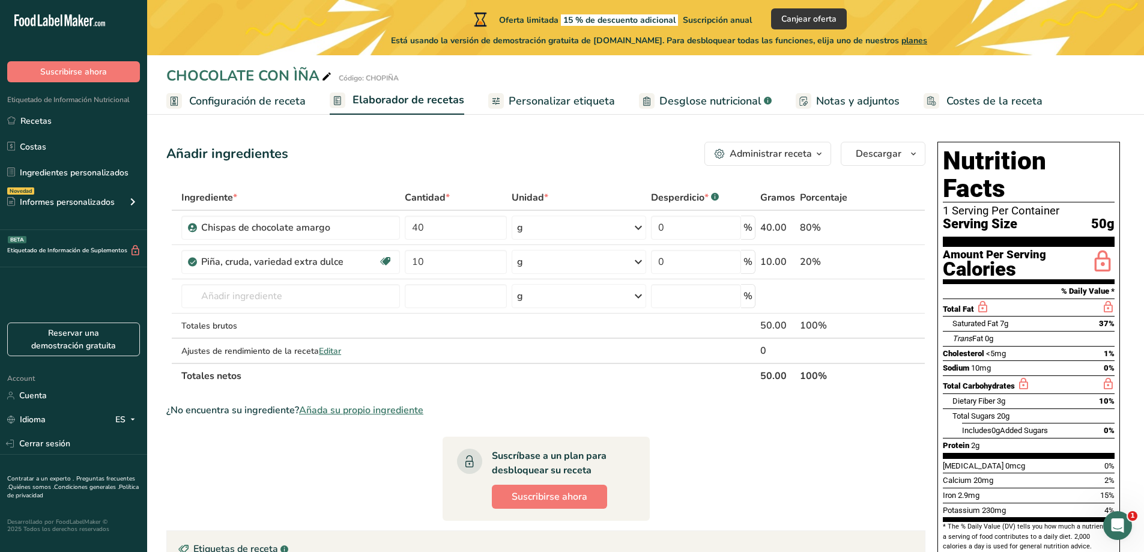
click at [688, 416] on section "Ingrediente * Cantidad * Unidad * Desperdicio * .a-a{fill:#347362;}.b-a{fill:#f…" at bounding box center [545, 447] width 759 height 524
click at [688, 107] on span "Desglose nutricional" at bounding box center [710, 101] width 102 height 16
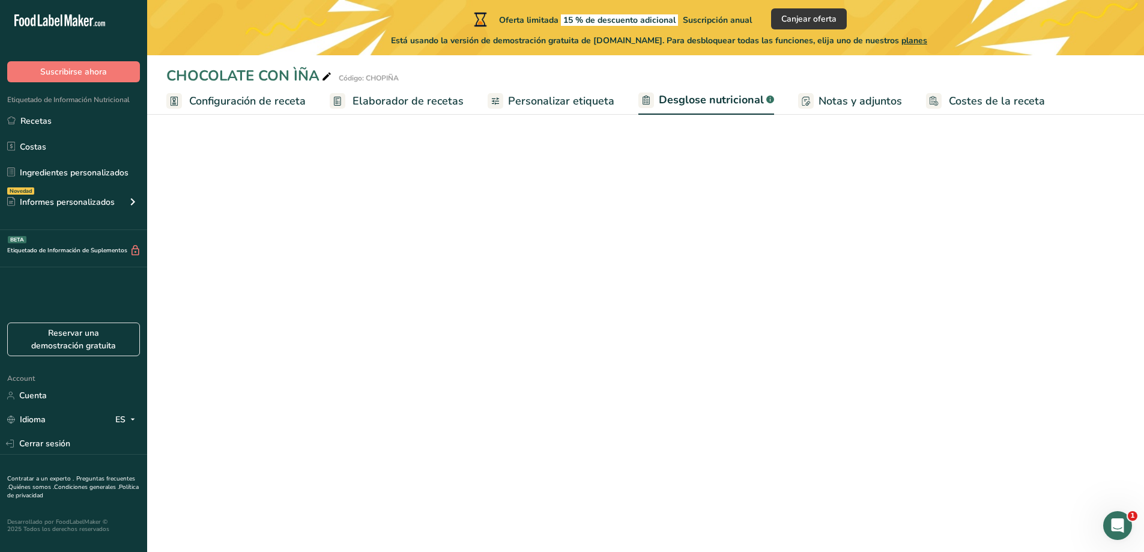
select select "Calories"
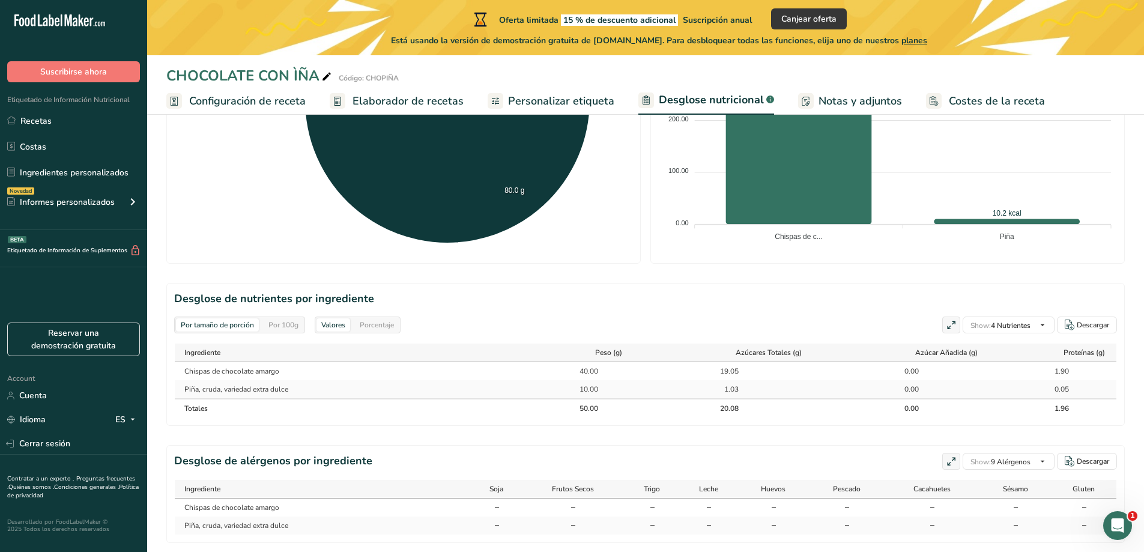
scroll to position [415, 0]
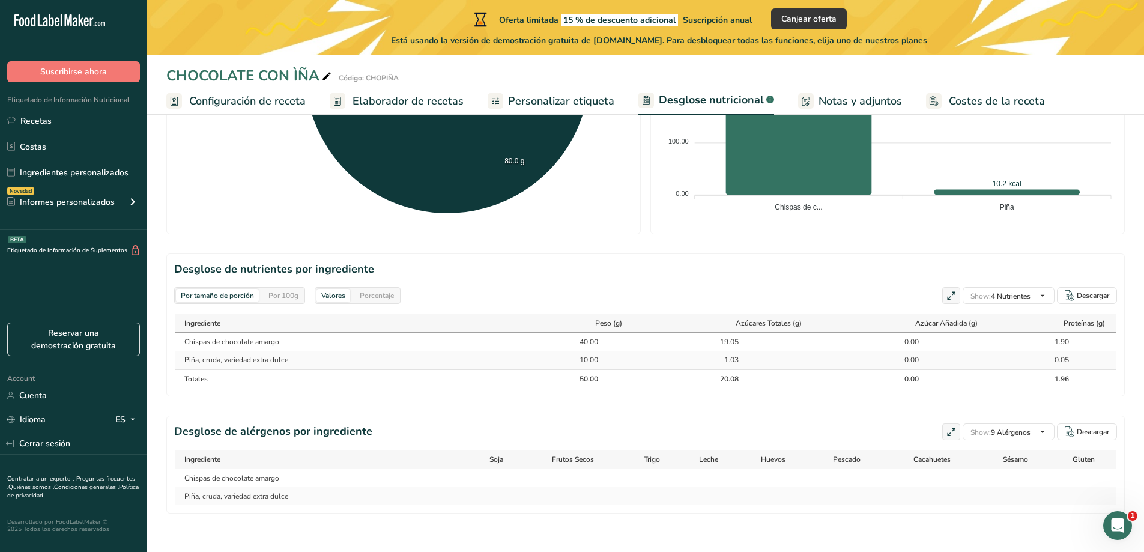
click at [207, 357] on td "Piña, cruda, variedad extra dulce" at bounding box center [354, 360] width 359 height 18
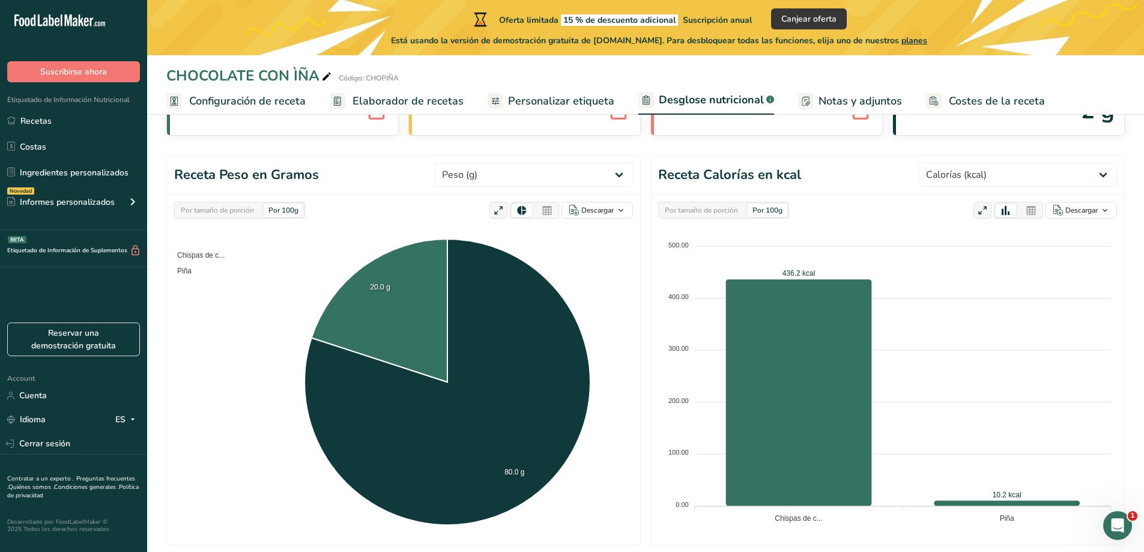
scroll to position [0, 0]
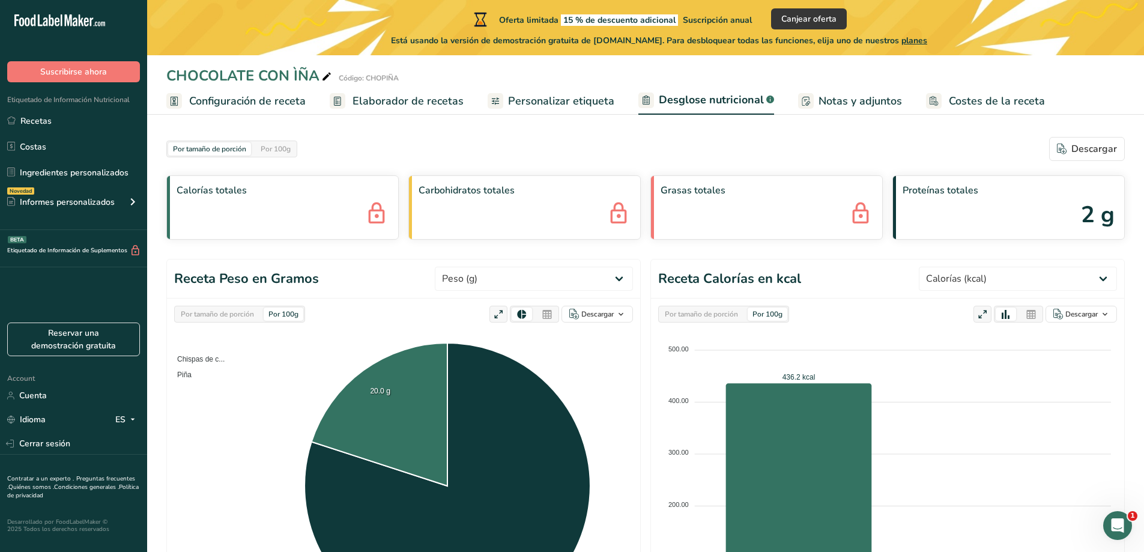
click at [391, 103] on span "Elaborador de recetas" at bounding box center [408, 101] width 111 height 16
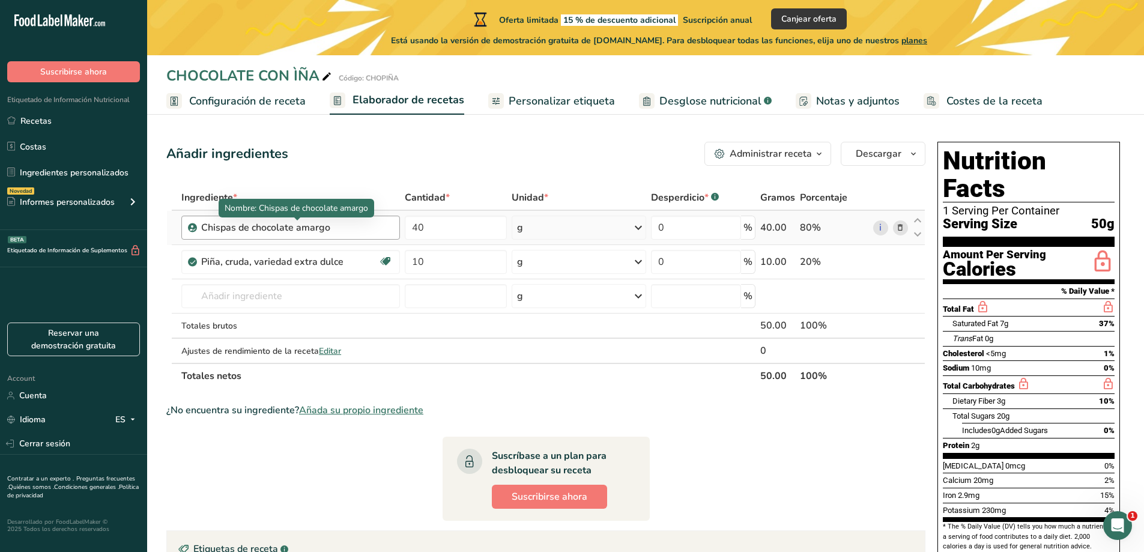
click at [324, 231] on div "Chispas de chocolate amargo" at bounding box center [276, 227] width 150 height 14
click at [298, 231] on div "Chispas de chocolate amargo" at bounding box center [276, 227] width 150 height 14
click at [341, 229] on div "Chispas de chocolate amargo" at bounding box center [276, 227] width 150 height 14
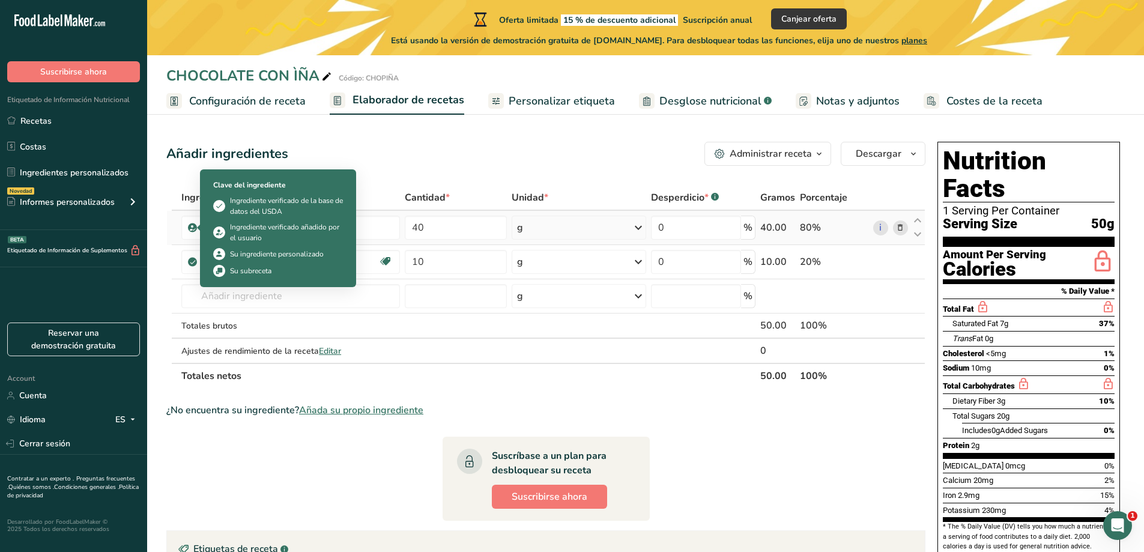
click at [190, 226] on icon at bounding box center [192, 227] width 7 height 11
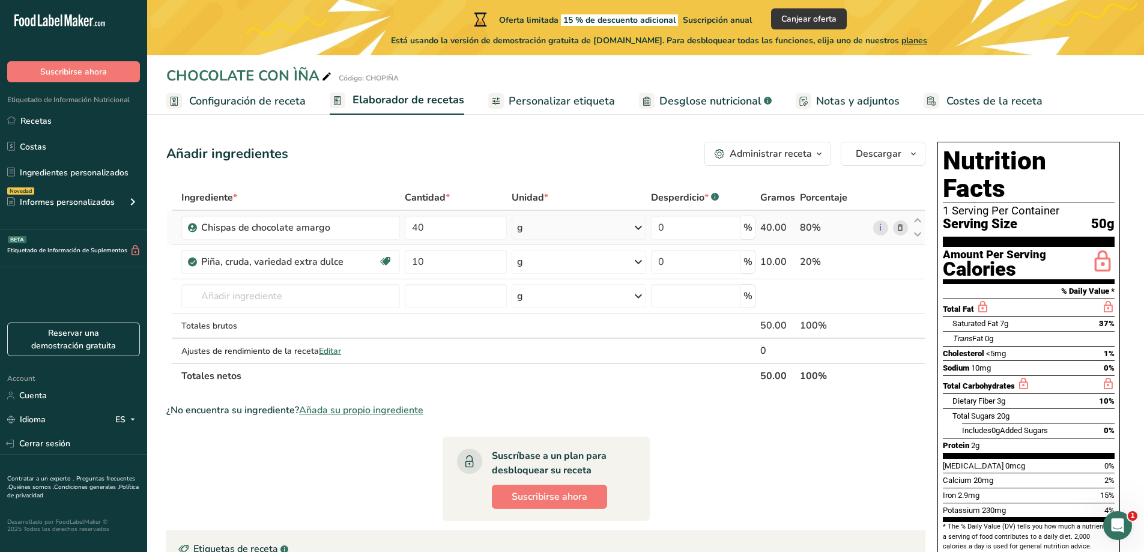
click at [190, 226] on icon at bounding box center [192, 227] width 7 height 11
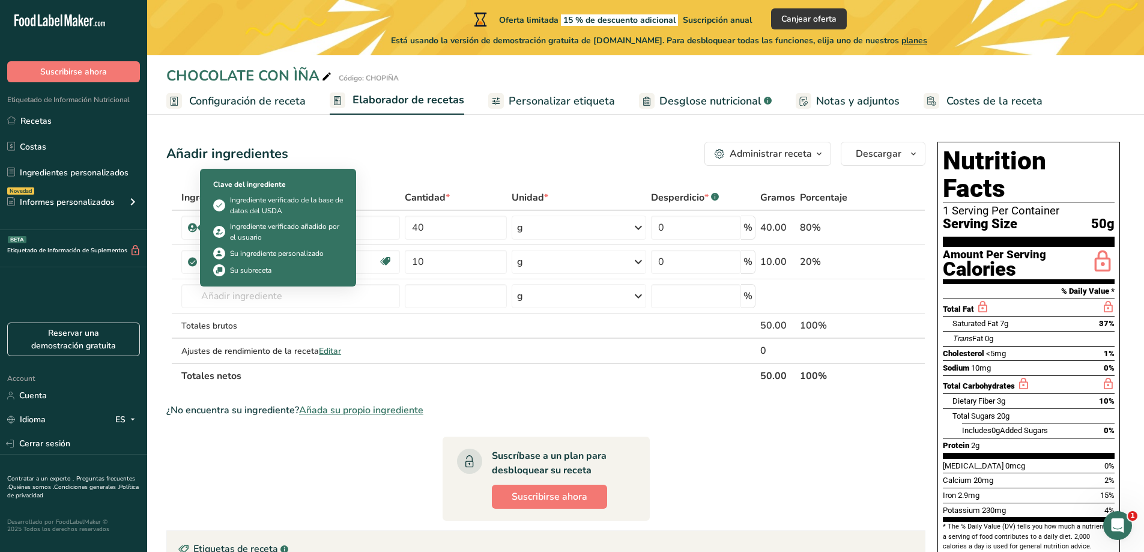
click at [210, 226] on div "Clave del ingrediente Ingrediente verificado de la base de datos del USDA Ingre…" at bounding box center [278, 228] width 144 height 112
click at [202, 227] on div at bounding box center [203, 228] width 6 height 6
click at [196, 227] on icon at bounding box center [192, 227] width 7 height 11
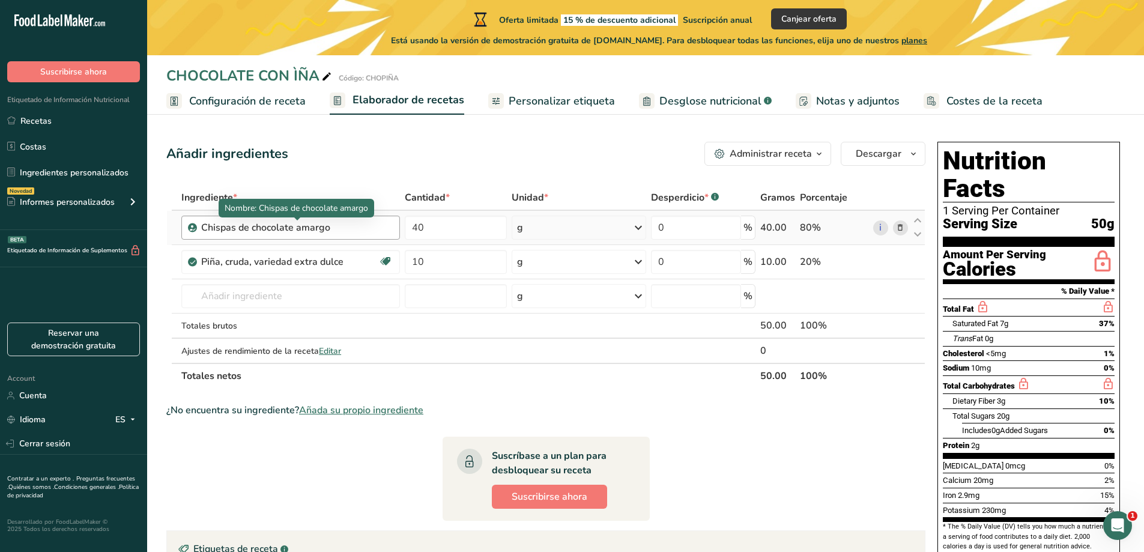
click at [308, 229] on div "Chispas de chocolate amargo" at bounding box center [276, 227] width 150 height 14
click at [345, 227] on div "Chispas de chocolate amargo" at bounding box center [276, 227] width 150 height 14
click at [341, 226] on div "Chispas de chocolate amargo" at bounding box center [276, 227] width 150 height 14
drag, startPoint x: 344, startPoint y: 226, endPoint x: 220, endPoint y: 217, distance: 124.6
click at [220, 217] on div "Chispas de chocolate amargo" at bounding box center [290, 228] width 219 height 24
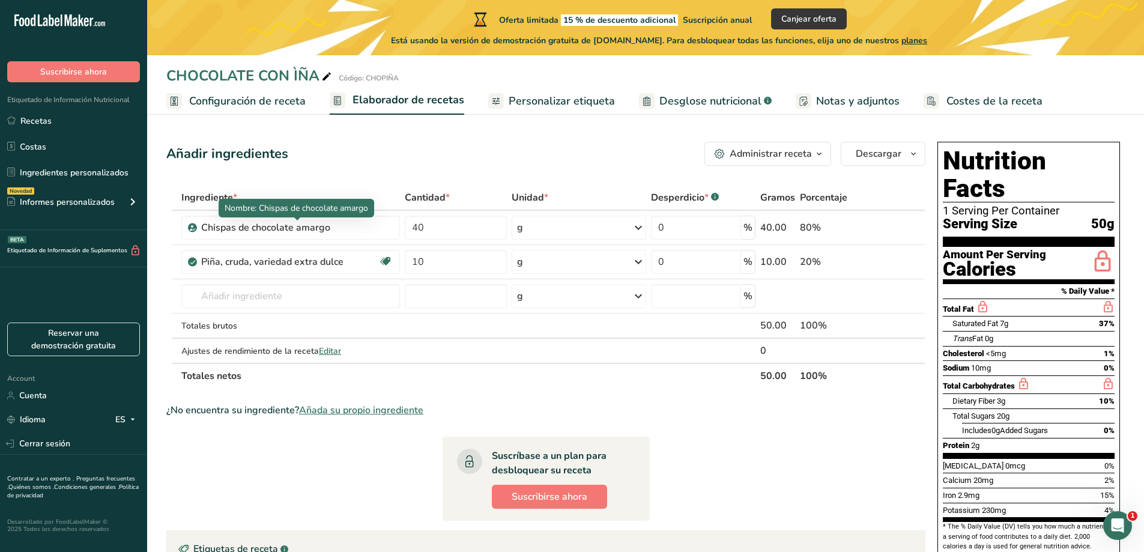
click at [302, 216] on div "Nombre: Chispas de chocolate amargo" at bounding box center [297, 208] width 156 height 19
click at [316, 220] on div "Chispas de chocolate amargo" at bounding box center [276, 227] width 150 height 14
click at [322, 224] on div "Chispas de chocolate amargo" at bounding box center [276, 227] width 150 height 14
click at [353, 231] on div "Chispas de chocolate amargo" at bounding box center [297, 227] width 192 height 14
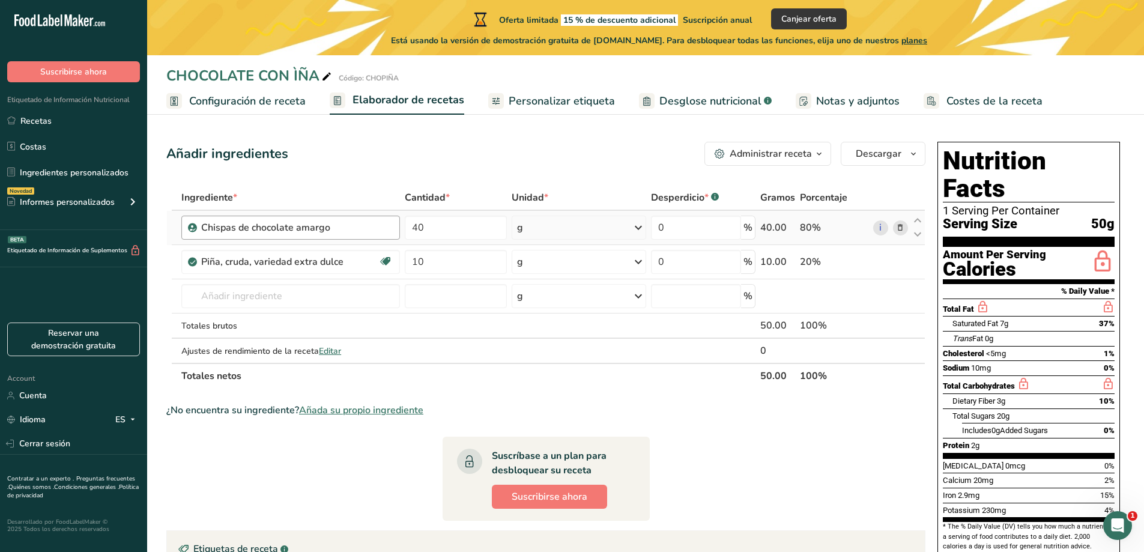
click at [355, 232] on div "Chispas de chocolate amargo" at bounding box center [297, 227] width 192 height 14
click at [328, 229] on div "Chispas de chocolate amargo" at bounding box center [276, 227] width 150 height 14
drag, startPoint x: 335, startPoint y: 229, endPoint x: 169, endPoint y: 229, distance: 166.4
click at [169, 229] on tr "Chispas de chocolate amargo 40 g Unidades de peso g kg mg Ver más Unidades de v…" at bounding box center [546, 228] width 758 height 34
click at [395, 228] on div "Chispas de chocolate amargo" at bounding box center [290, 228] width 219 height 24
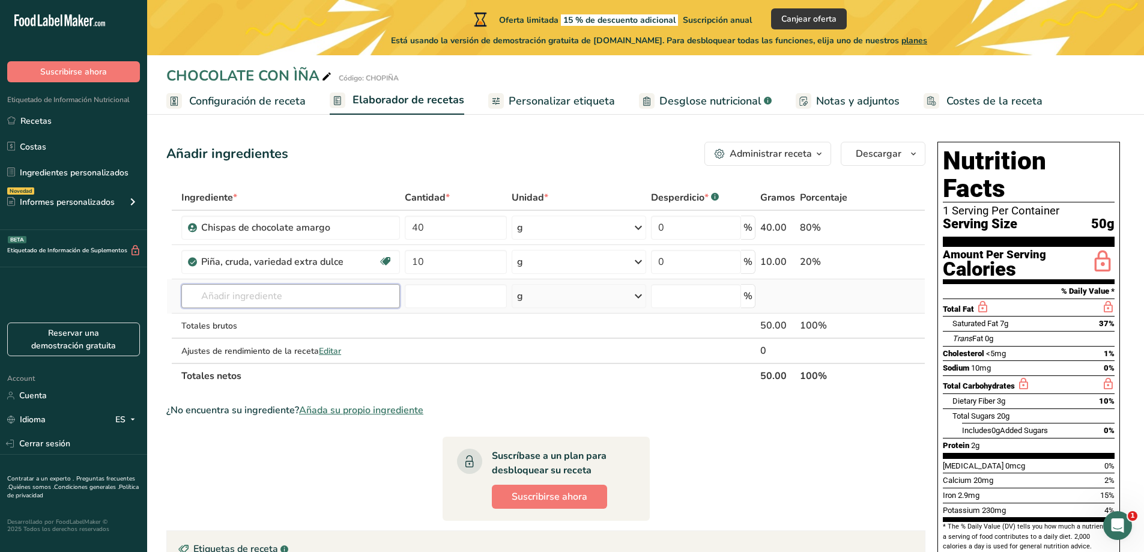
click at [357, 304] on input "text" at bounding box center [290, 296] width 219 height 24
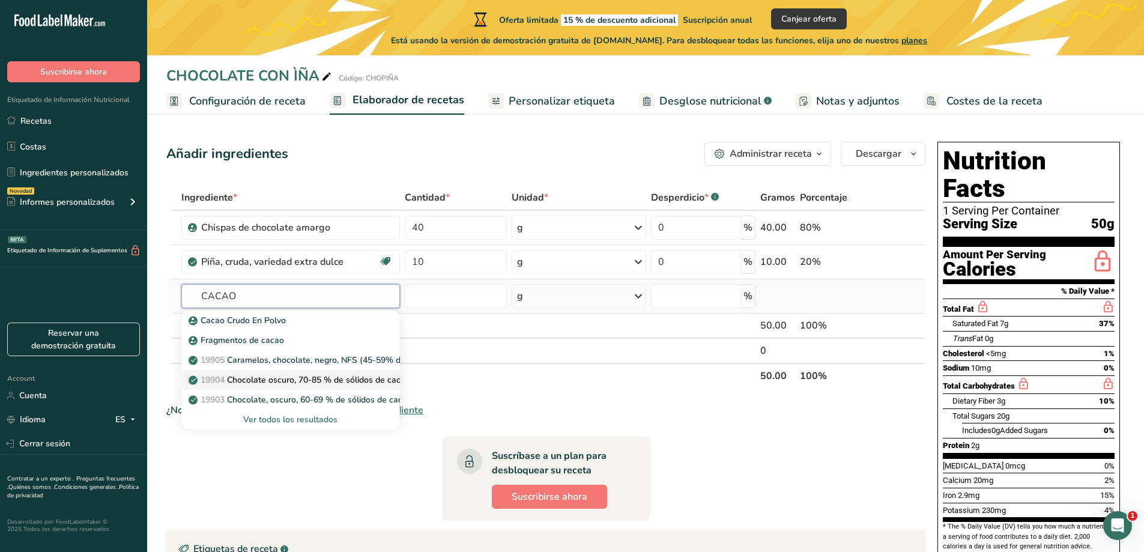
type input "CACAO"
click at [324, 384] on p "19904 Chocolate oscuro, 70-85 % de sólidos de cacao" at bounding box center [300, 380] width 219 height 13
type input "Chocolate, dark, 70-85% cacao solids"
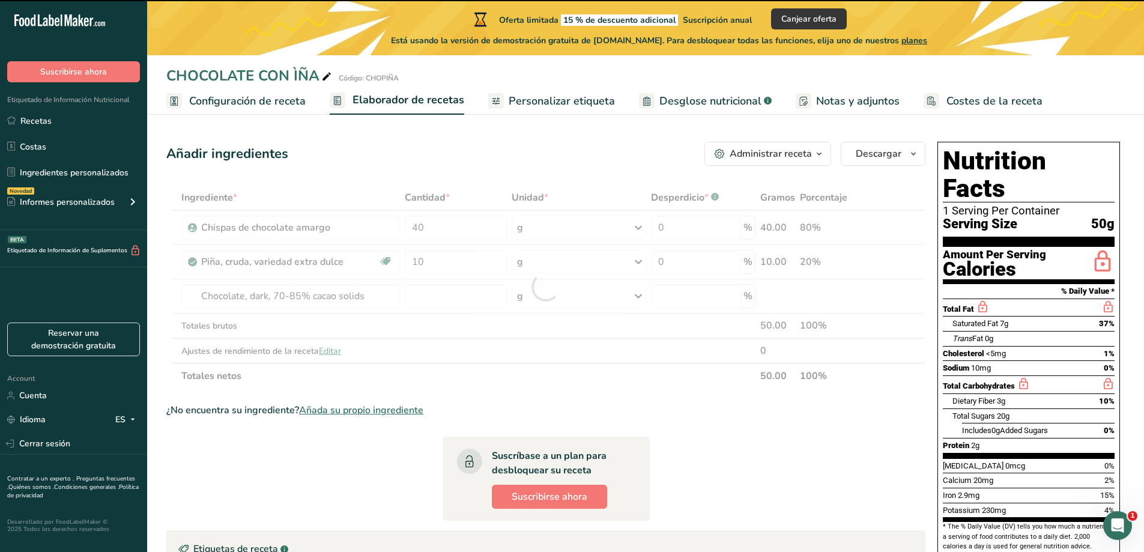
type input "0"
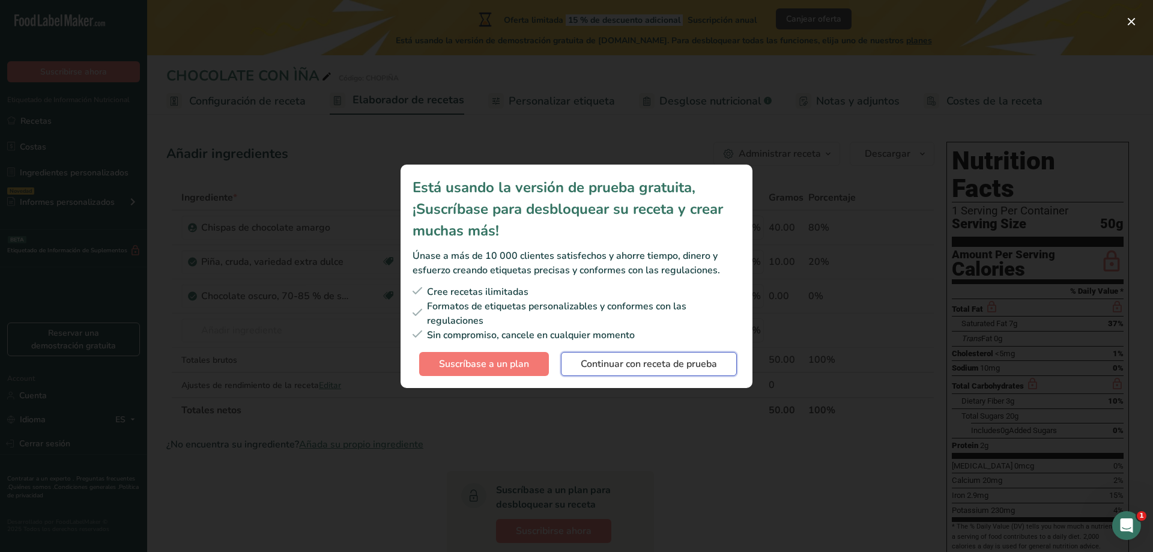
click at [620, 368] on span "Continuar con receta de prueba" at bounding box center [649, 364] width 136 height 14
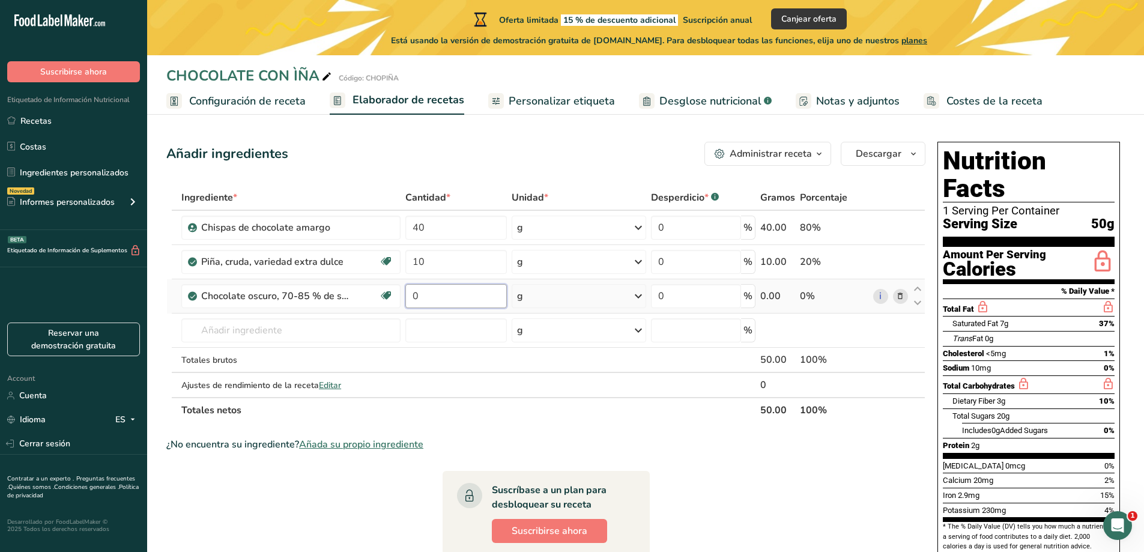
click at [440, 300] on input "0" at bounding box center [455, 296] width 101 height 24
type input "40"
click at [688, 228] on div "Ingrediente * Cantidad * Unidad * Desperdicio * .a-a{fill:#347362;}.b-a{fill:#f…" at bounding box center [545, 304] width 759 height 238
click at [688, 226] on icon at bounding box center [900, 228] width 8 height 13
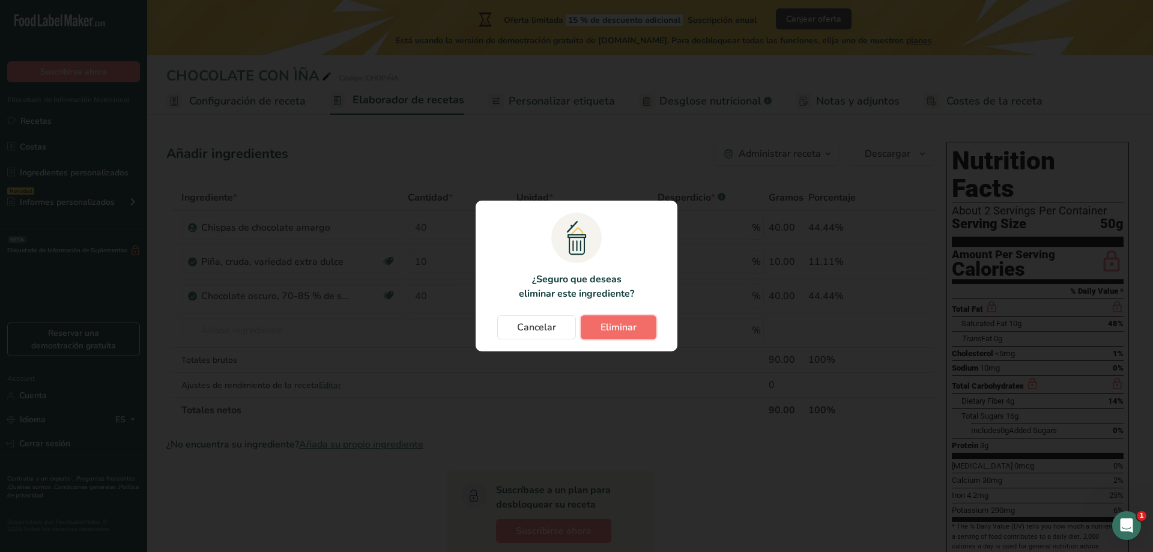
click at [601, 326] on span "Eliminar" at bounding box center [619, 327] width 36 height 14
type input "10"
type input "40"
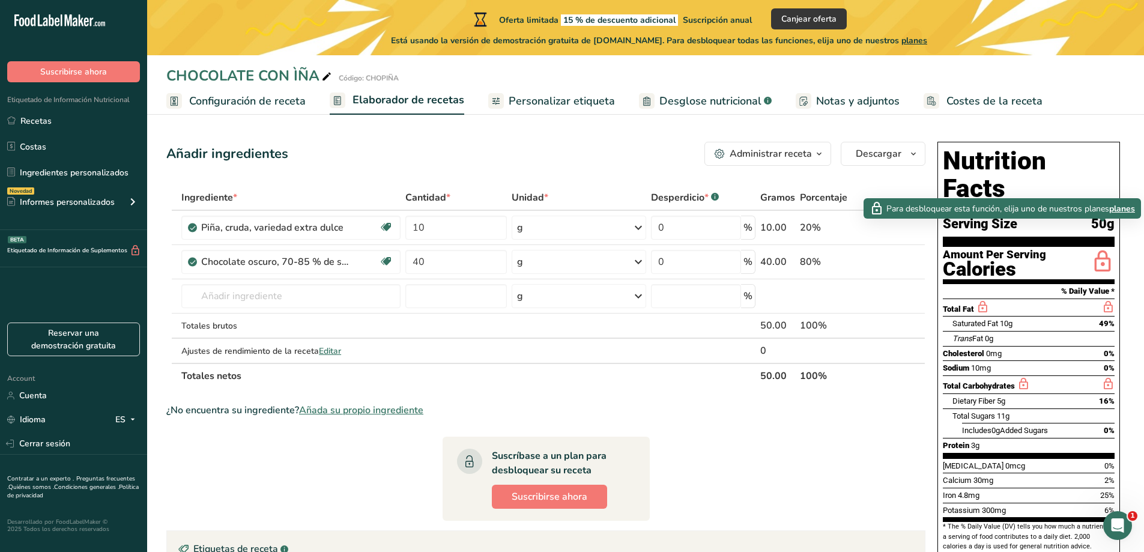
click at [688, 248] on icon at bounding box center [1103, 262] width 24 height 28
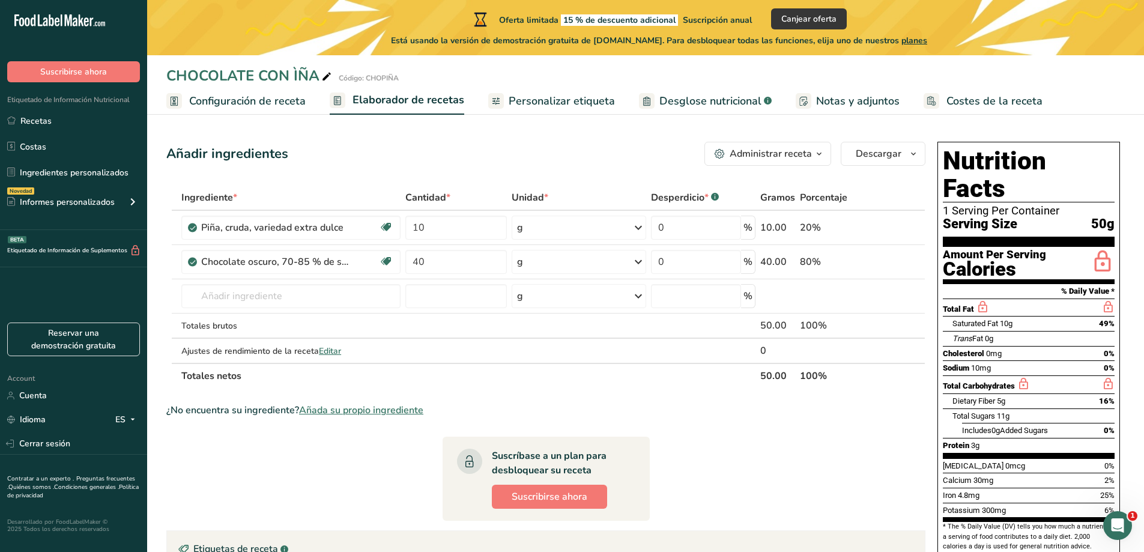
click at [688, 248] on icon at bounding box center [1103, 262] width 24 height 28
click at [425, 393] on section "Ingrediente * Cantidad * Unidad * Desperdicio * .a-a{fill:#347362;}.b-a{fill:#f…" at bounding box center [545, 447] width 759 height 525
click at [498, 400] on section "Ingrediente * Cantidad * Unidad * Desperdicio * .a-a{fill:#347362;}.b-a{fill:#f…" at bounding box center [545, 447] width 759 height 525
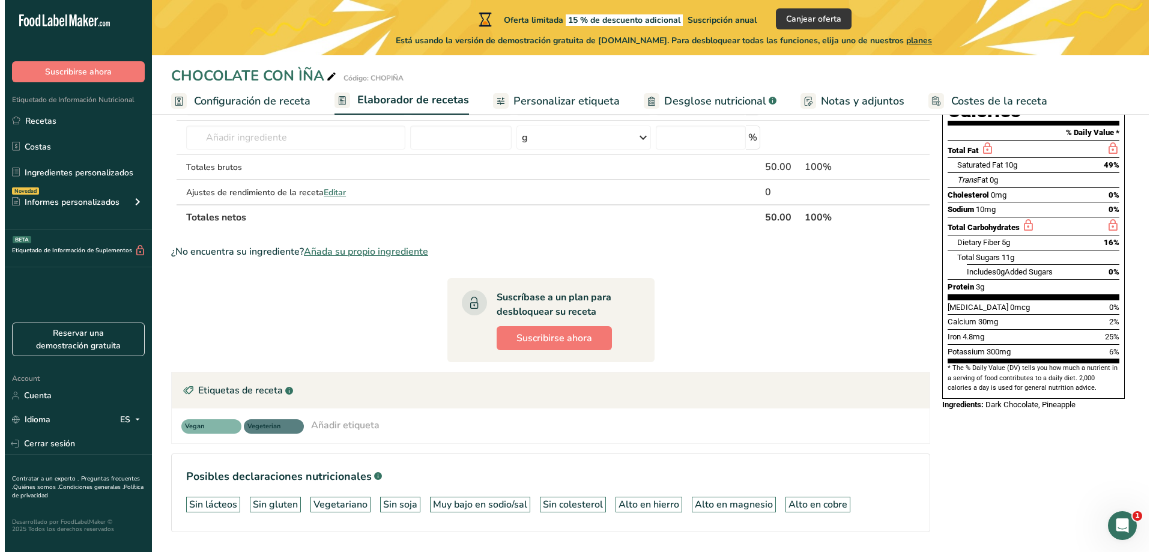
scroll to position [180, 0]
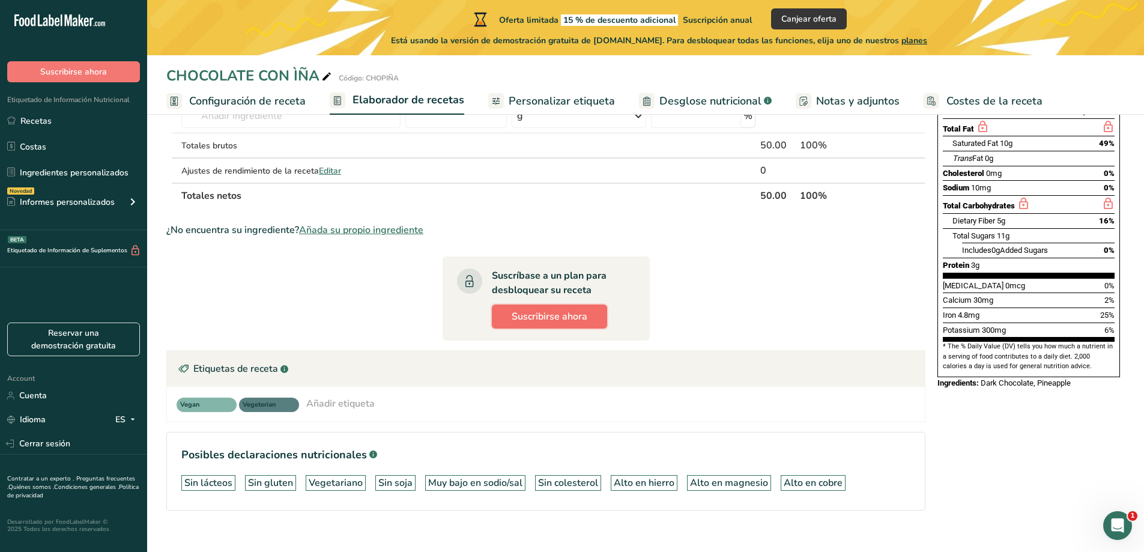
click at [569, 327] on button "Suscribirse ahora" at bounding box center [549, 316] width 115 height 24
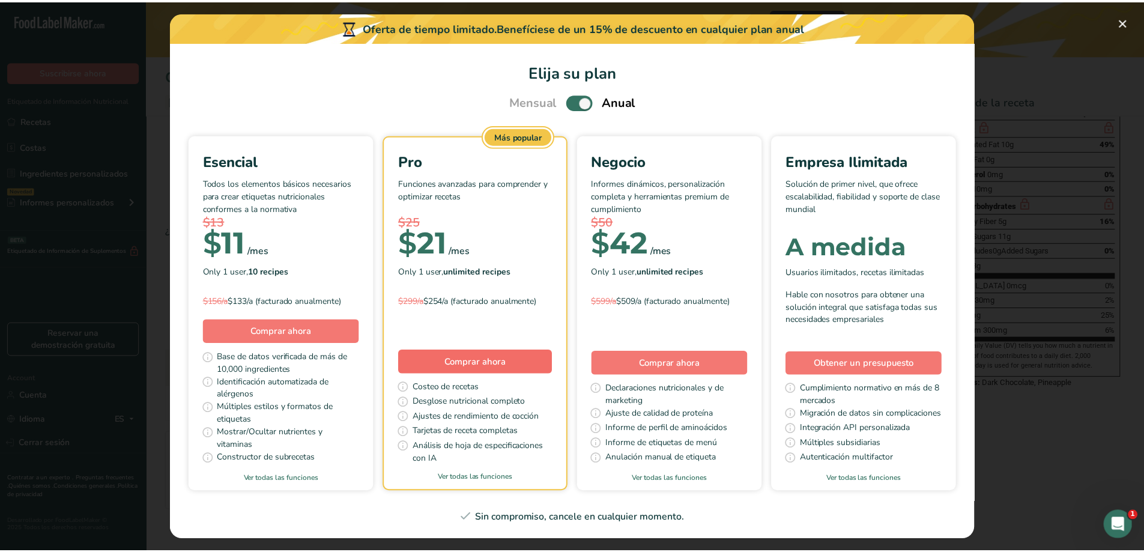
scroll to position [0, 0]
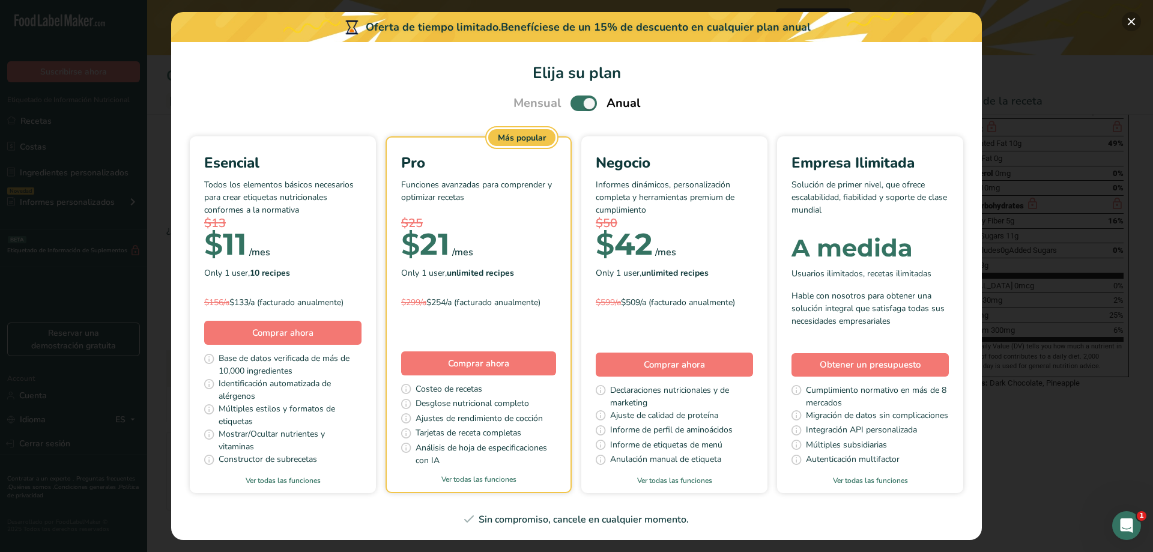
click at [688, 20] on button "Pick Your Pricing Plan Modal" at bounding box center [1131, 21] width 19 height 19
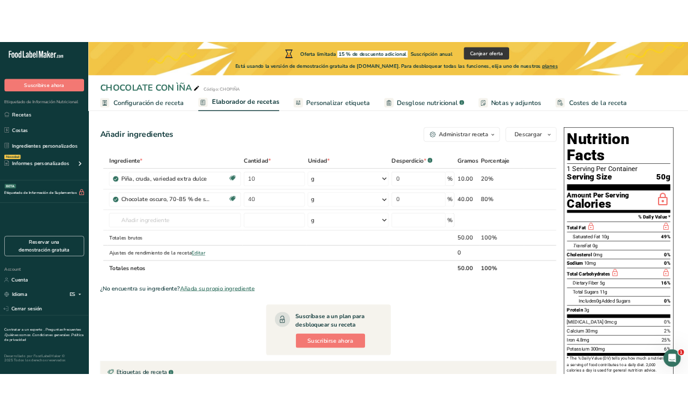
scroll to position [196, 0]
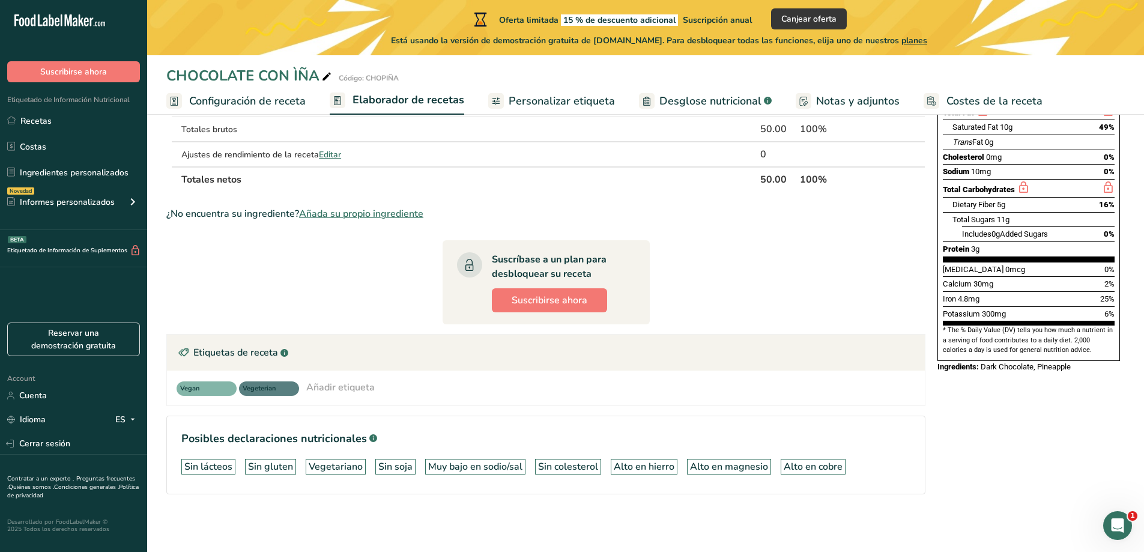
click at [688, 332] on section "Ingrediente * Cantidad * Unidad * Desperdicio * .a-a{fill:#347362;}.b-a{fill:#f…" at bounding box center [545, 251] width 759 height 525
